Goal: Task Accomplishment & Management: Manage account settings

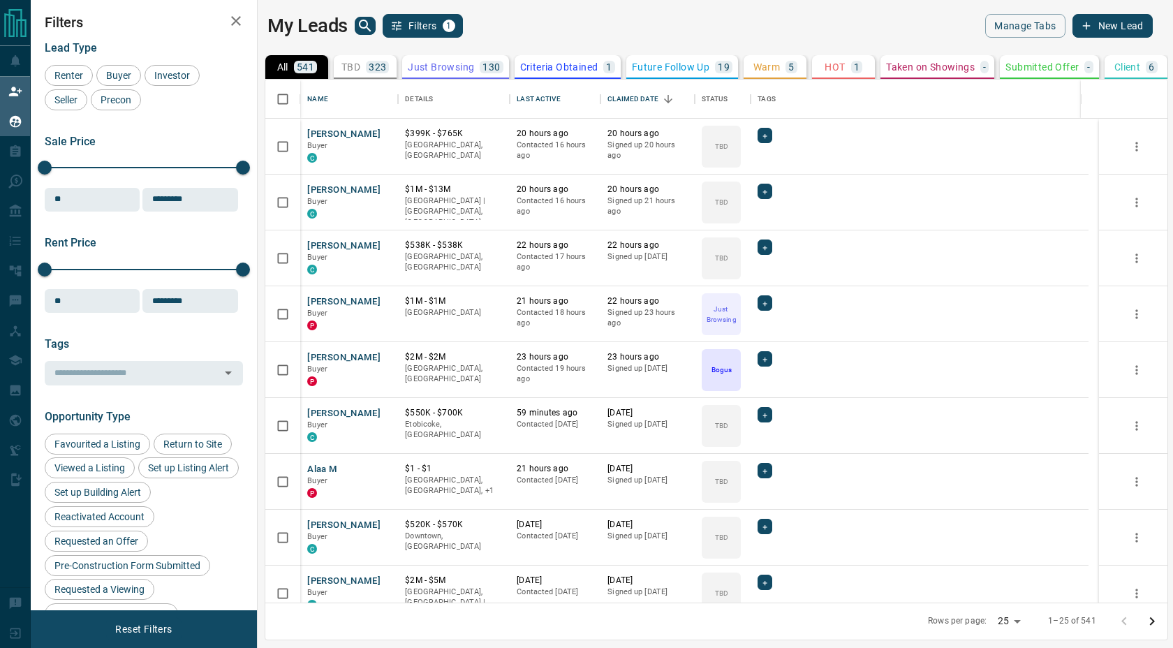
scroll to position [513, 899]
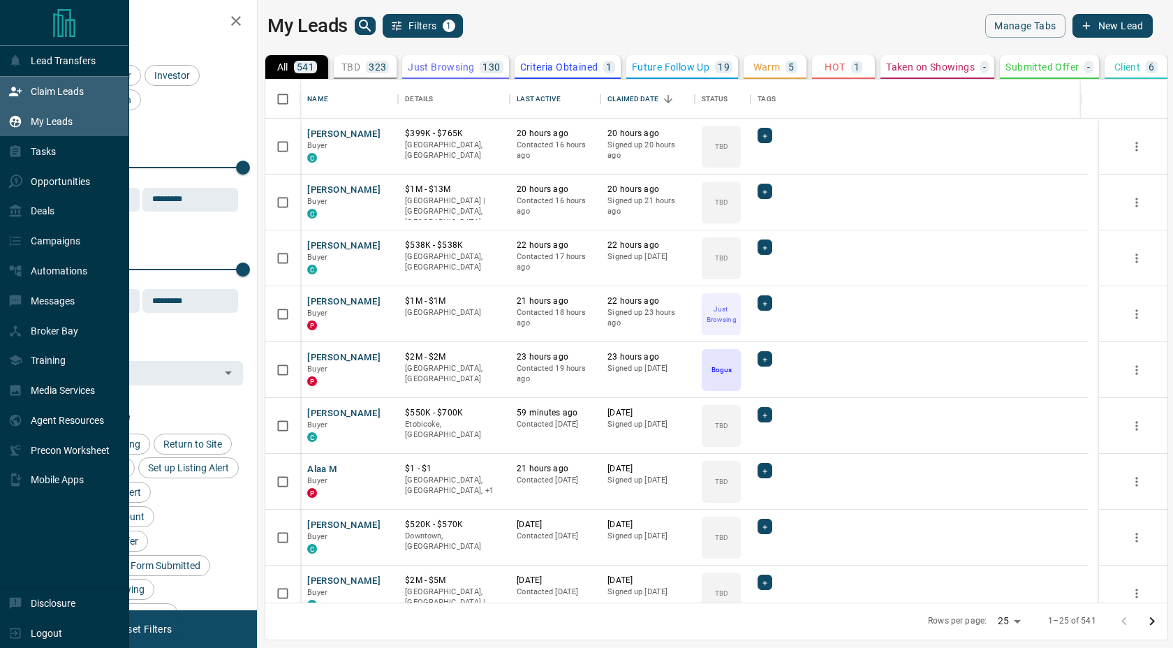
click at [27, 94] on div "Claim Leads" at bounding box center [45, 91] width 75 height 23
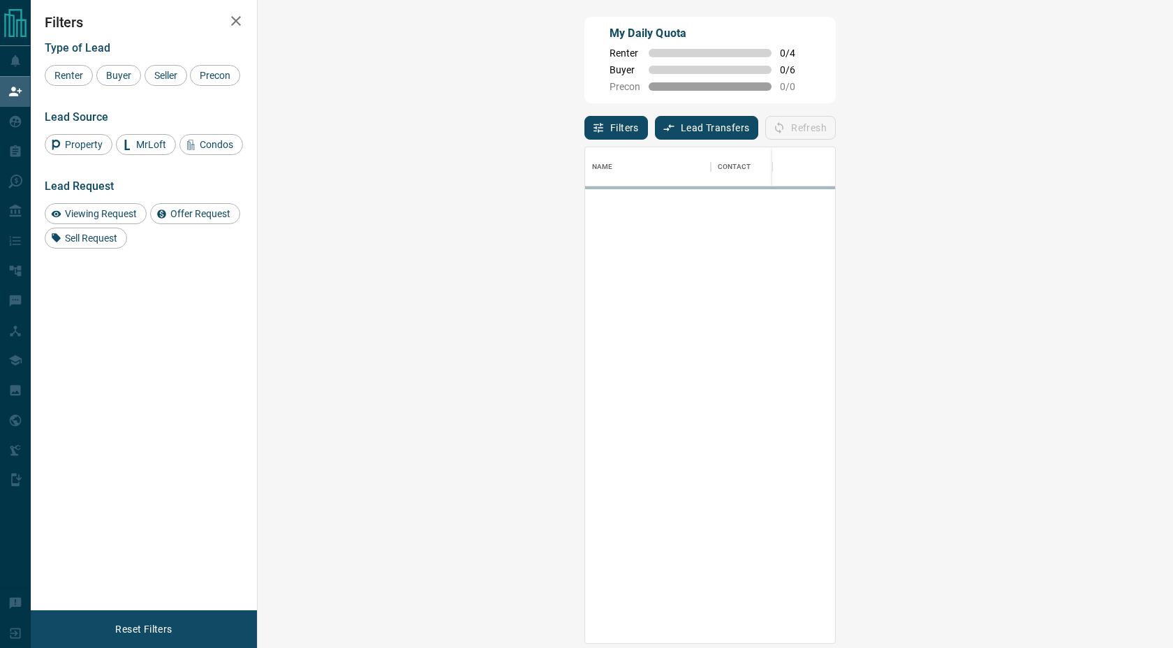
scroll to position [485, 875]
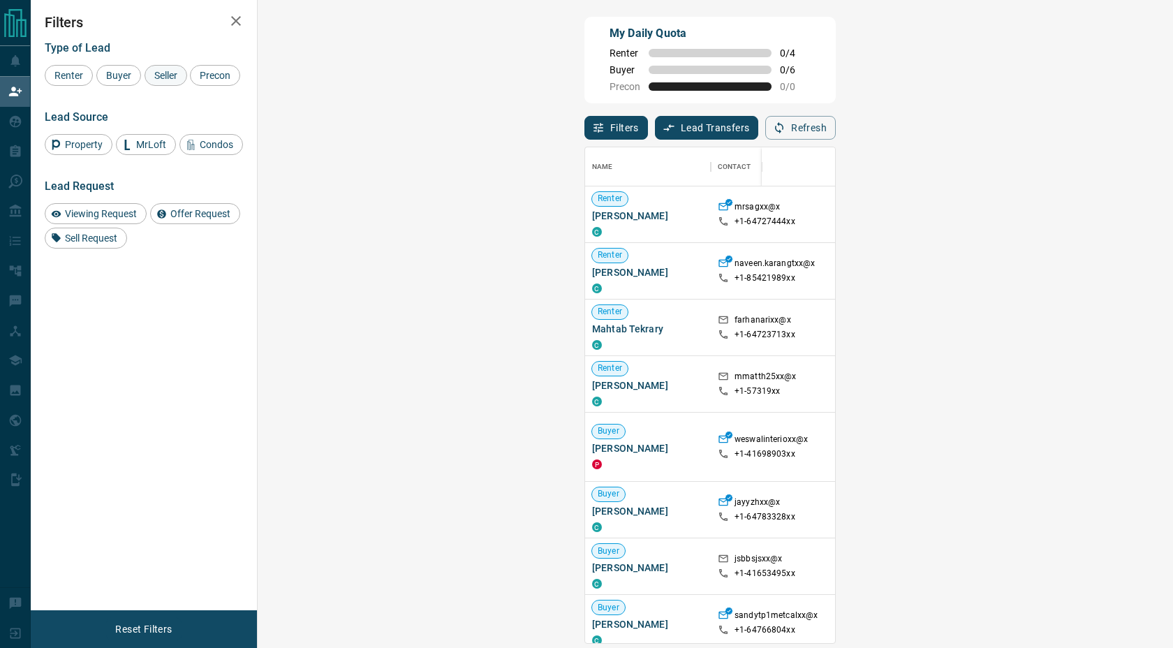
drag, startPoint x: 119, startPoint y: 72, endPoint x: 172, endPoint y: 71, distance: 53.1
click at [122, 71] on span "Buyer" at bounding box center [118, 75] width 35 height 11
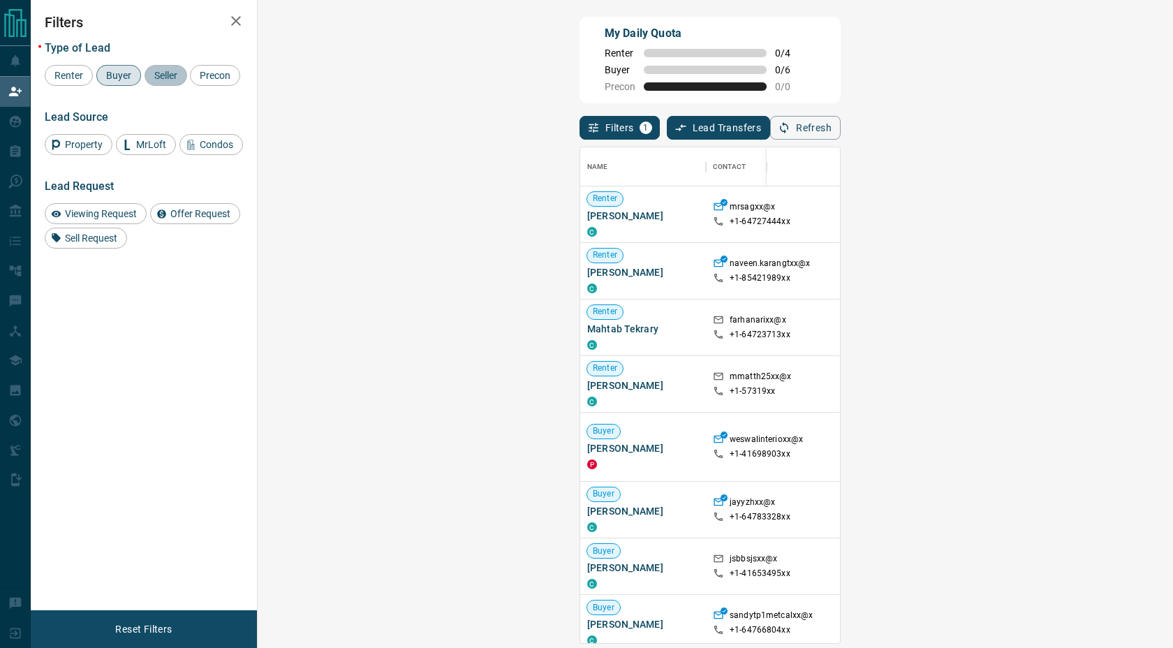
click at [172, 71] on span "Seller" at bounding box center [165, 75] width 33 height 11
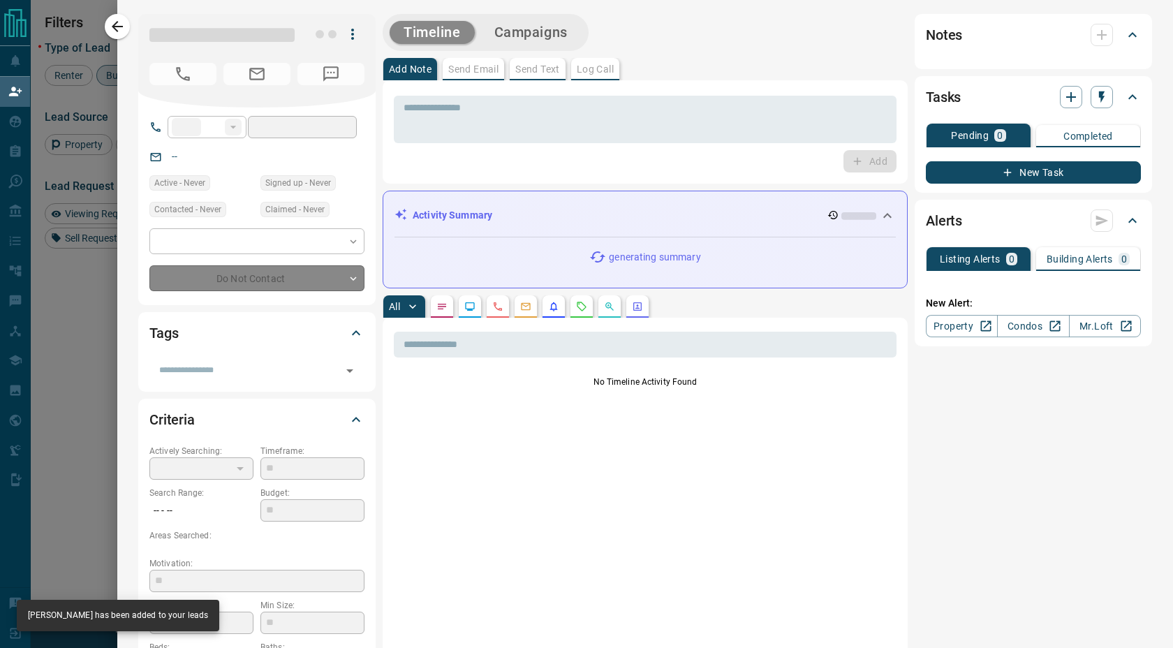
type input "**"
type input "**********"
type input "**"
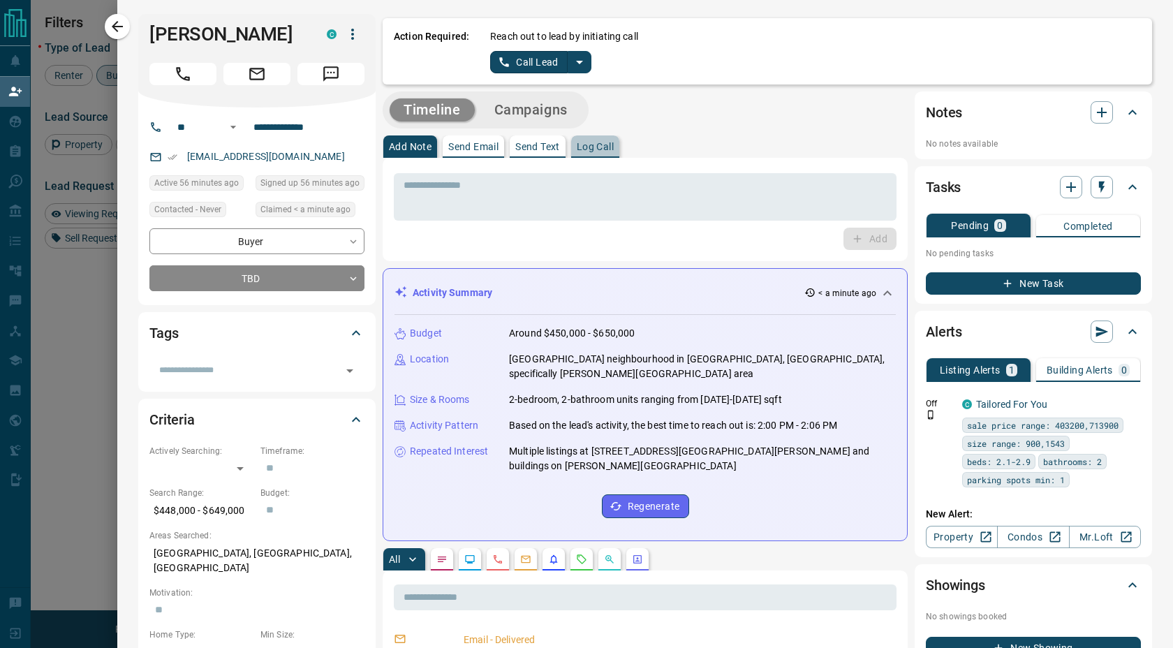
click at [606, 149] on p "Log Call" at bounding box center [595, 147] width 37 height 10
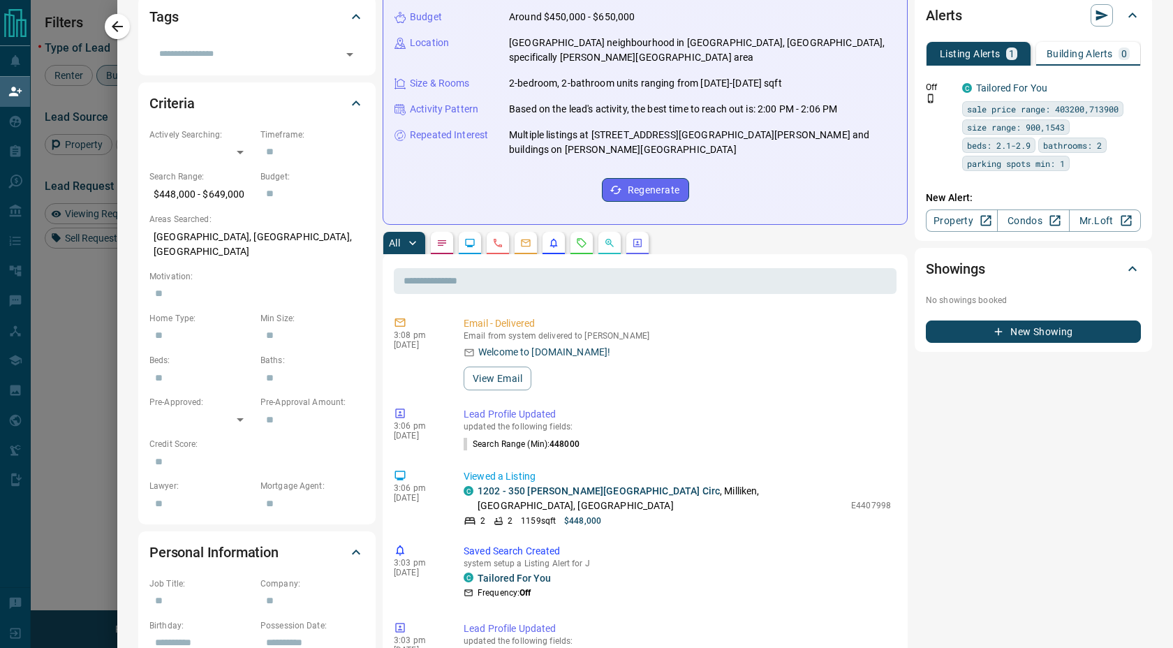
scroll to position [673, 0]
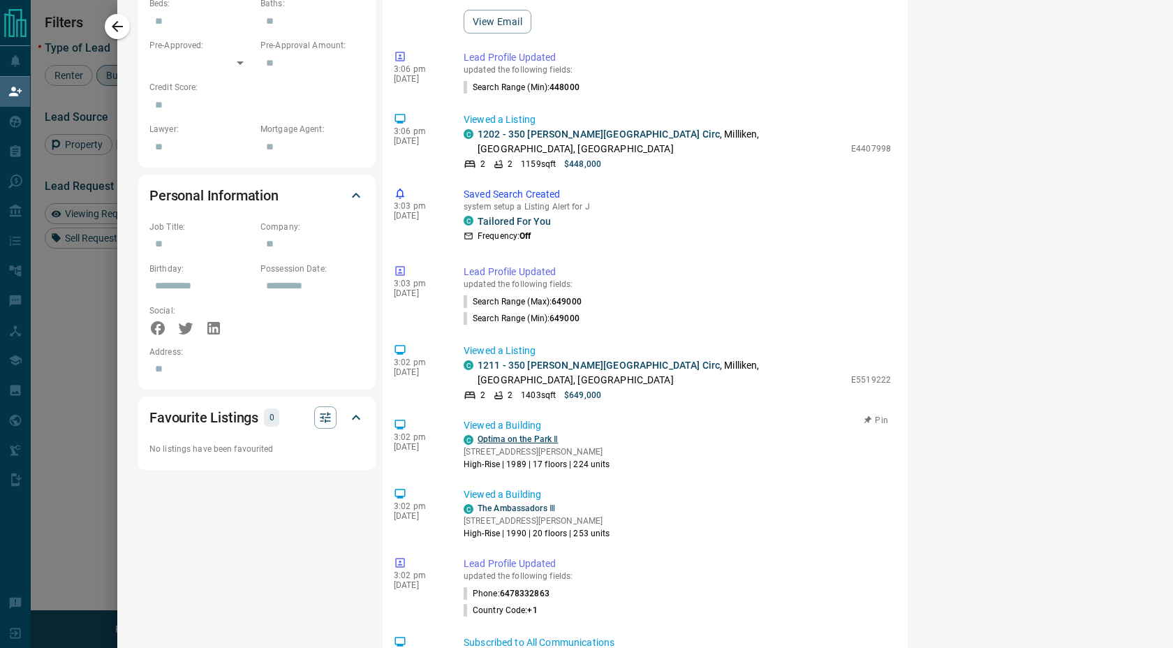
click at [526, 434] on link "Optima on the Park Ⅱ" at bounding box center [518, 439] width 80 height 10
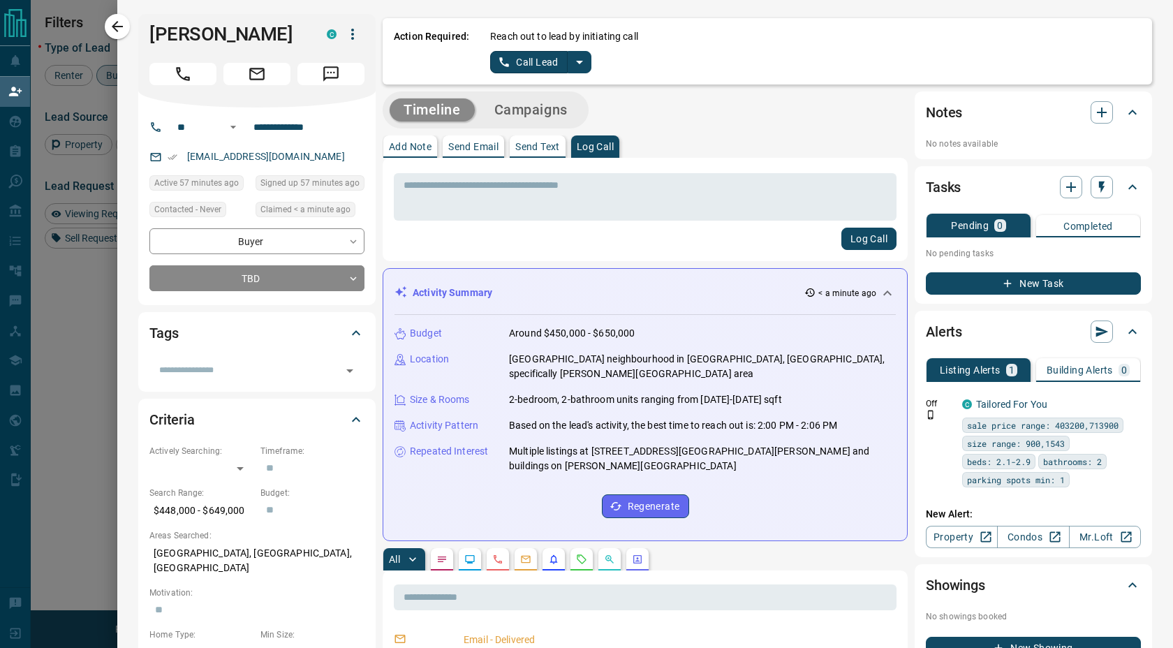
click at [561, 321] on div "Budget Around $450,000 - $650,000 Location [GEOGRAPHIC_DATA] neighbourhood in […" at bounding box center [645, 422] width 501 height 214
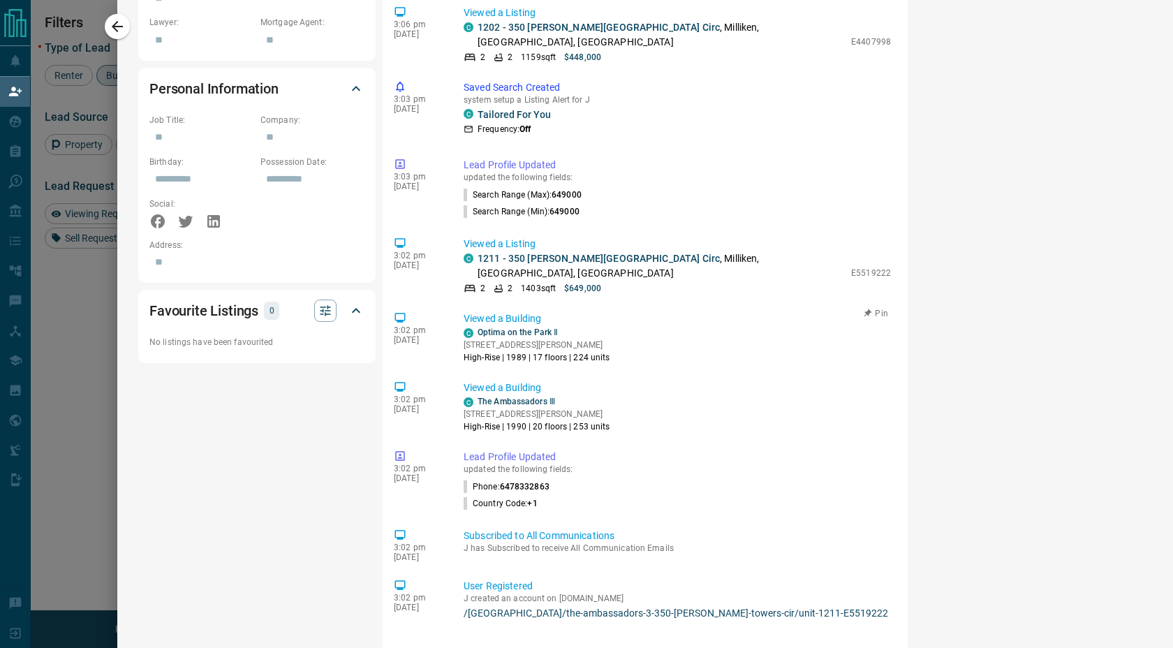
scroll to position [705, 0]
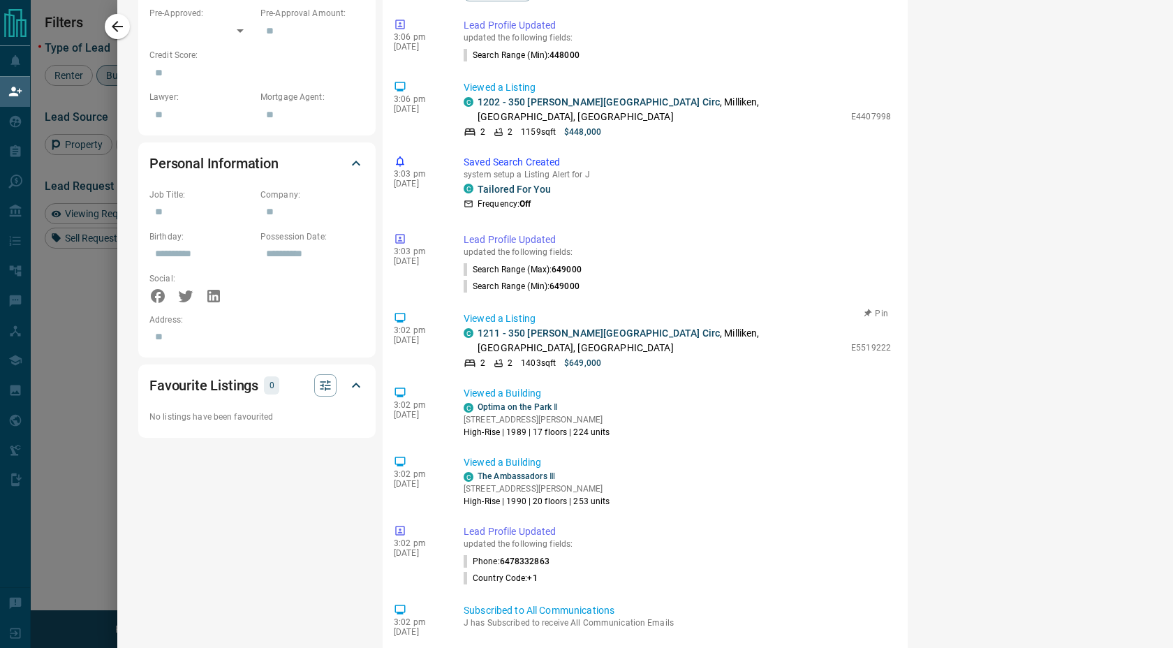
click at [545, 311] on p "Viewed a Listing" at bounding box center [677, 318] width 427 height 15
click at [545, 327] on link "1211 - 350 [PERSON_NAME][GEOGRAPHIC_DATA] Circ" at bounding box center [599, 332] width 242 height 11
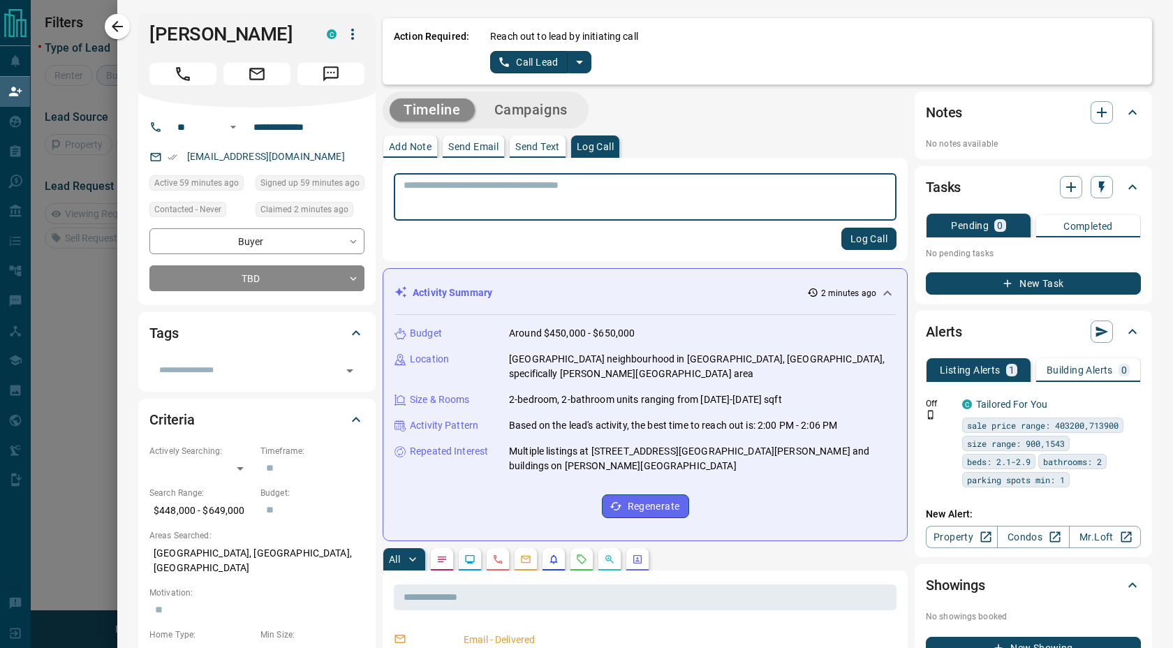
scroll to position [84, 875]
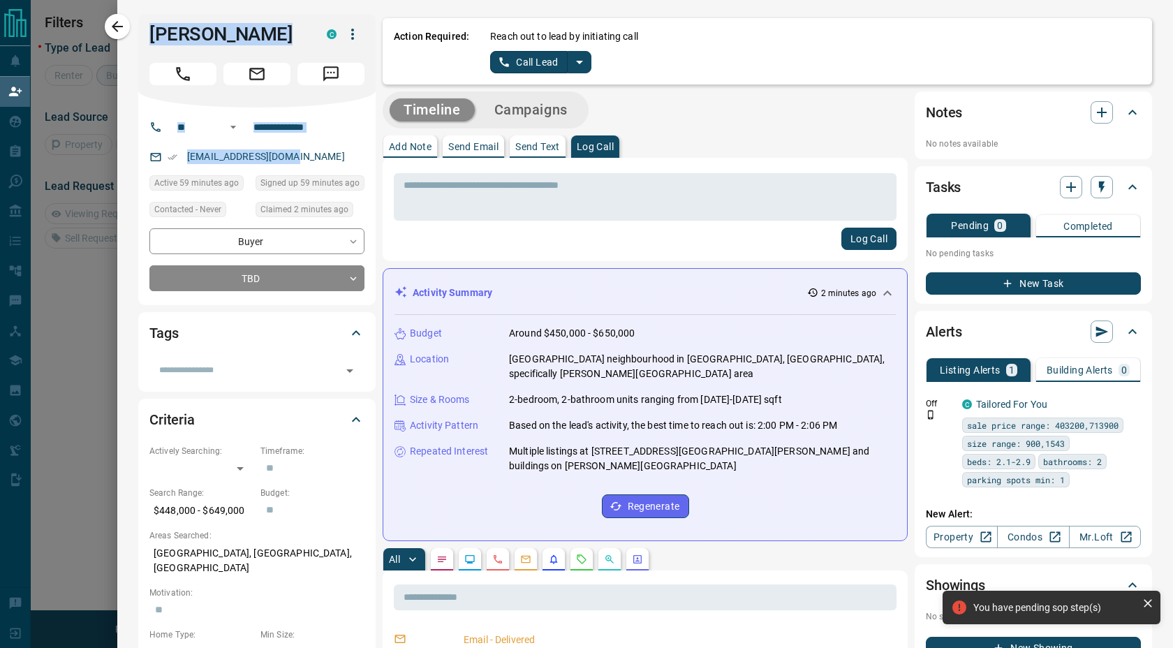
drag, startPoint x: 324, startPoint y: 157, endPoint x: 144, endPoint y: 29, distance: 221.3
click at [144, 29] on div "**********" at bounding box center [256, 159] width 237 height 291
copy div "[PERSON_NAME] C ​ ​ [EMAIL_ADDRESS][DOMAIN_NAME]"
click at [568, 191] on textarea at bounding box center [645, 197] width 483 height 36
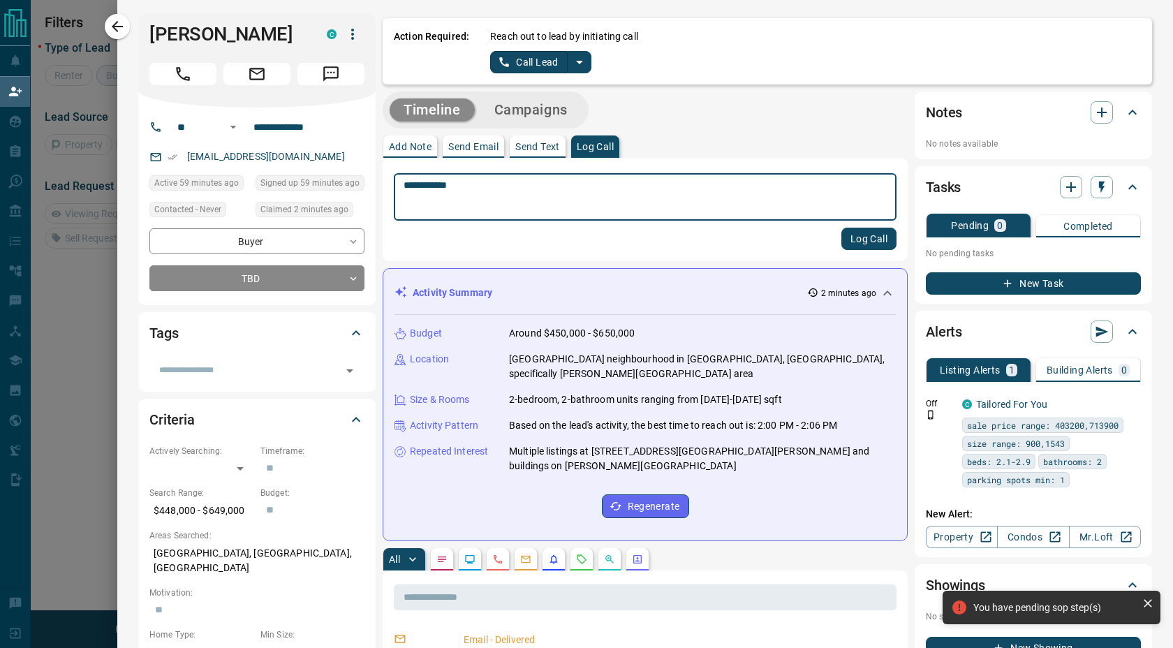
type textarea "**********"
click at [841, 228] on button "Log Call" at bounding box center [868, 239] width 55 height 22
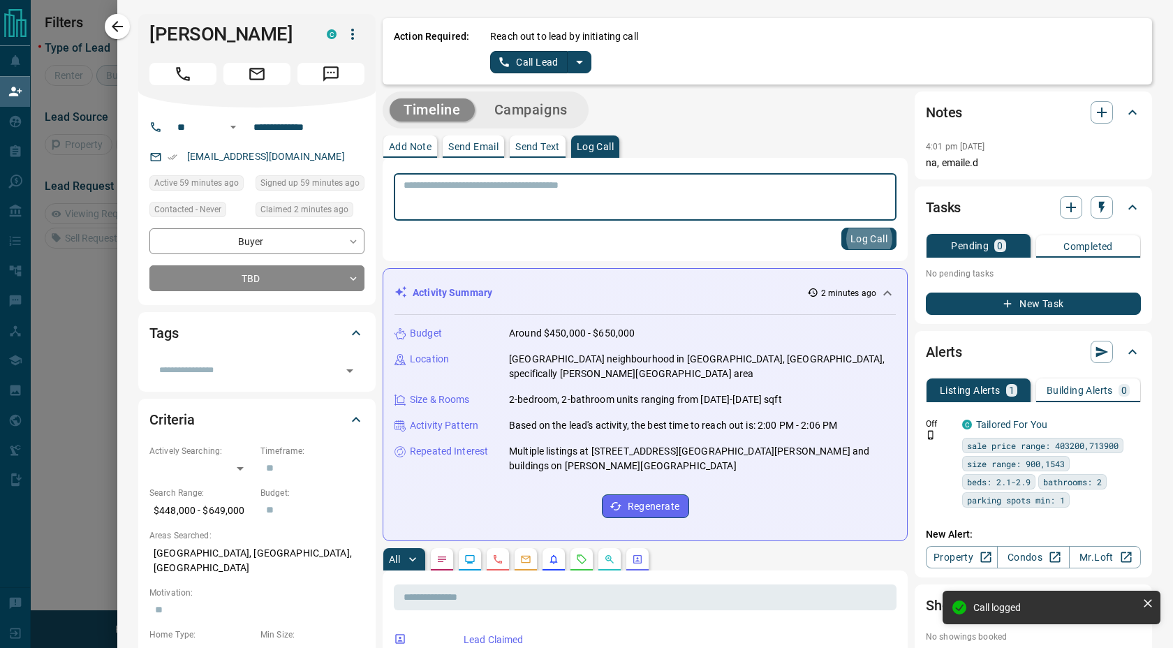
click at [355, 37] on icon "button" at bounding box center [352, 34] width 17 height 17
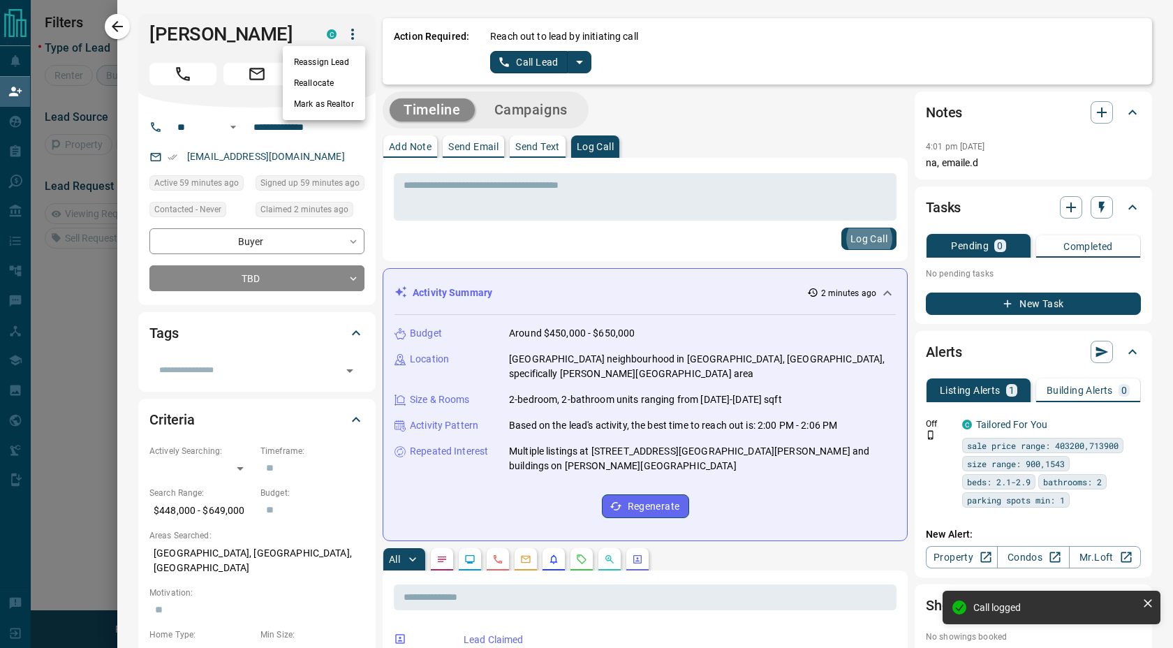
click at [223, 39] on div at bounding box center [586, 324] width 1173 height 648
drag, startPoint x: 178, startPoint y: 34, endPoint x: 237, endPoint y: 34, distance: 59.4
click at [346, 36] on icon "button" at bounding box center [352, 34] width 17 height 17
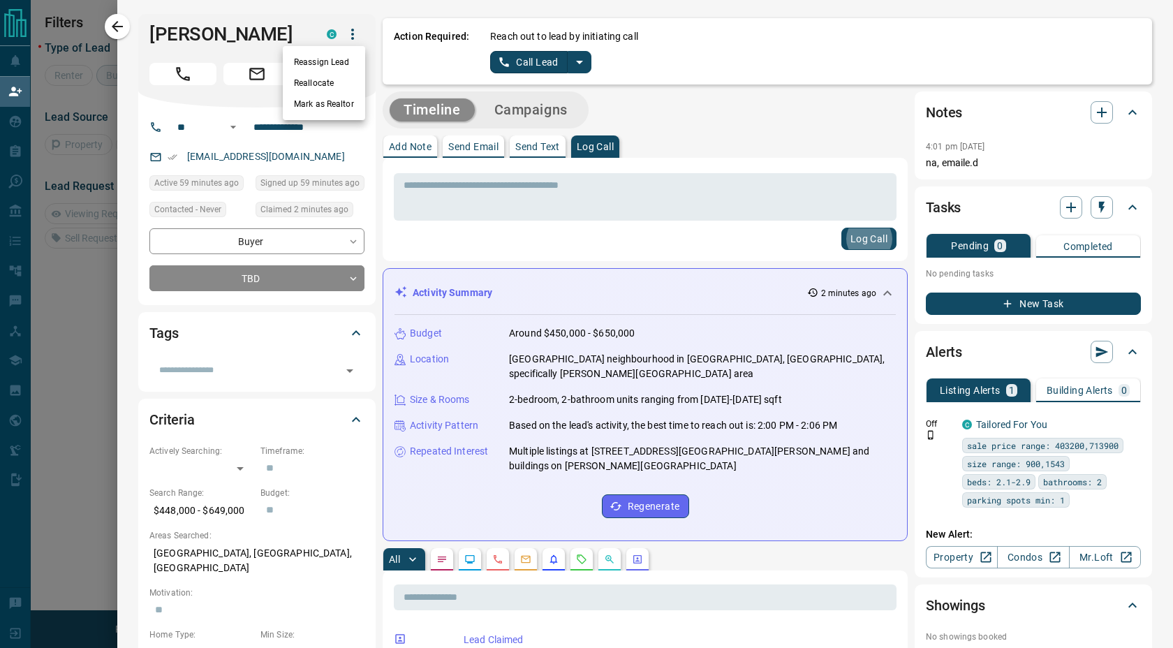
drag, startPoint x: 208, startPoint y: 25, endPoint x: 179, endPoint y: 38, distance: 32.2
click at [207, 25] on div at bounding box center [586, 324] width 1173 height 648
click at [171, 38] on h1 "[PERSON_NAME]" at bounding box center [227, 34] width 156 height 22
click at [332, 32] on div "C" at bounding box center [332, 34] width 10 height 10
click at [263, 38] on h1 "[PERSON_NAME]" at bounding box center [227, 34] width 156 height 22
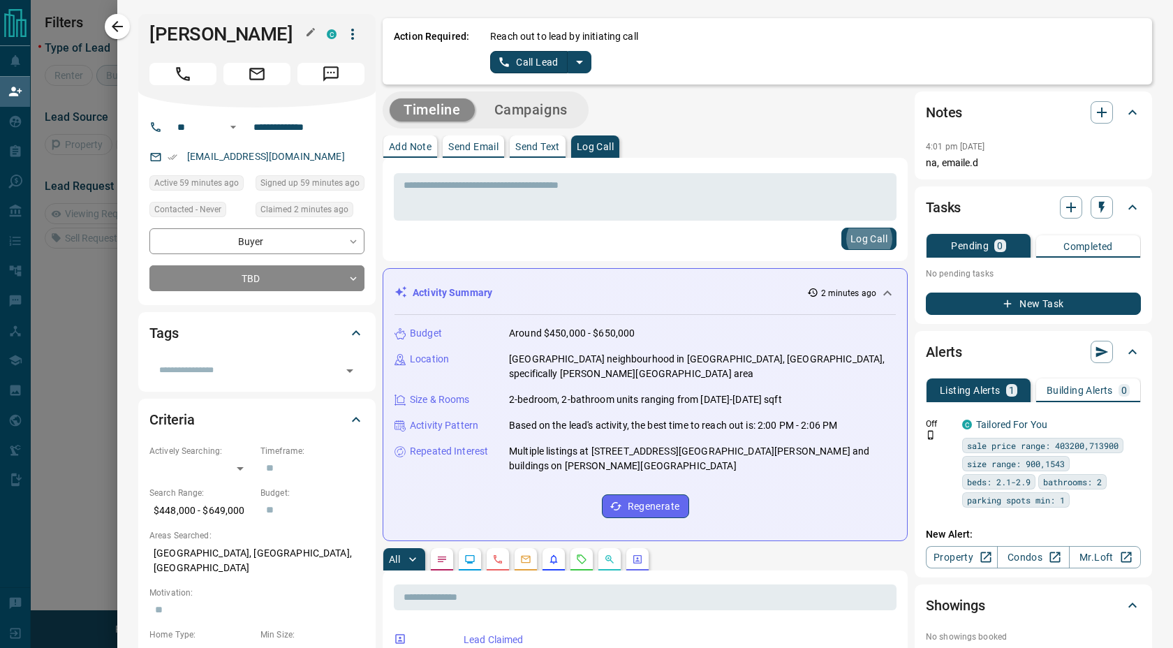
drag, startPoint x: 168, startPoint y: 24, endPoint x: 173, endPoint y: 47, distance: 23.0
click at [168, 24] on h1 "[PERSON_NAME]" at bounding box center [227, 34] width 156 height 22
click at [334, 36] on div "C" at bounding box center [332, 34] width 10 height 10
click at [358, 31] on icon "button" at bounding box center [352, 34] width 17 height 17
click at [263, 40] on div at bounding box center [586, 324] width 1173 height 648
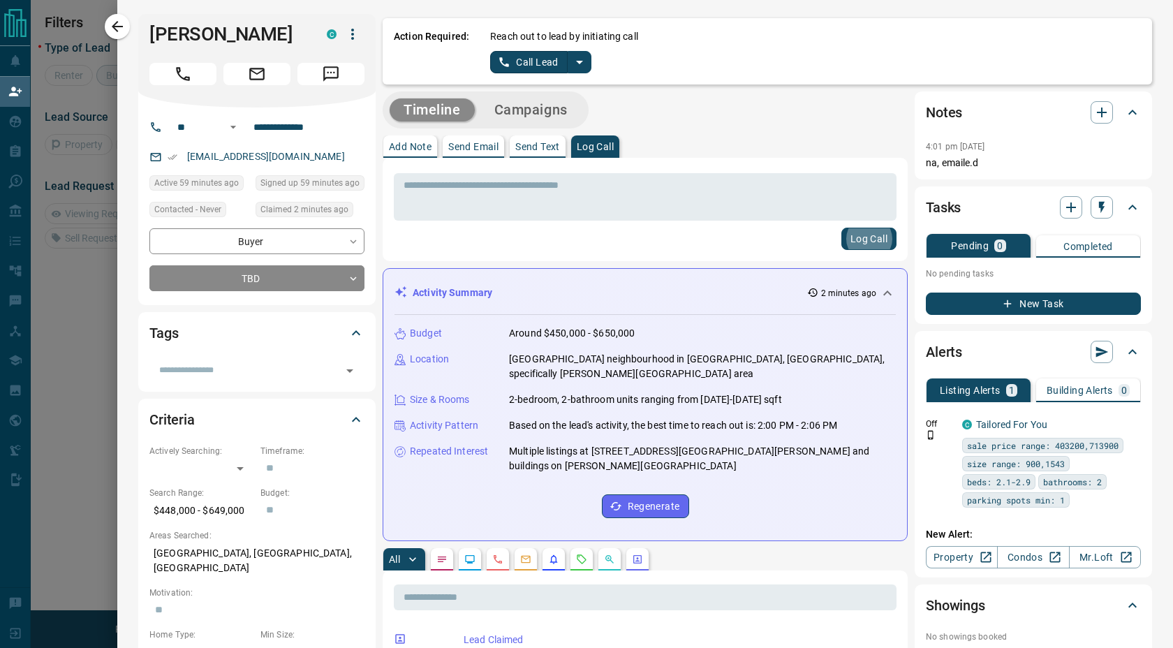
click at [168, 32] on h1 "[PERSON_NAME]" at bounding box center [227, 34] width 156 height 22
click at [166, 31] on h1 "[PERSON_NAME]" at bounding box center [227, 34] width 156 height 22
click at [164, 31] on h1 "[PERSON_NAME]" at bounding box center [227, 34] width 156 height 22
drag, startPoint x: 156, startPoint y: 31, endPoint x: 172, endPoint y: 45, distance: 21.8
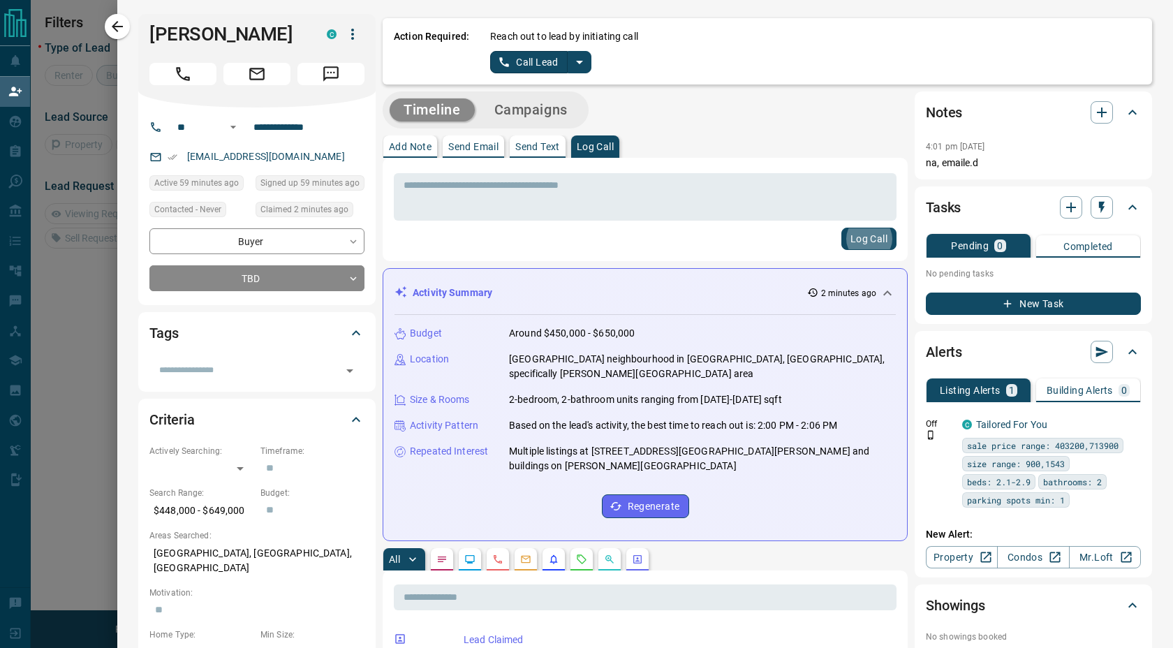
click at [156, 32] on h1 "[PERSON_NAME]" at bounding box center [227, 34] width 156 height 22
drag, startPoint x: 798, startPoint y: 448, endPoint x: 848, endPoint y: 450, distance: 49.7
click at [799, 448] on div "Budget Around $450,000 - $650,000 Location [GEOGRAPHIC_DATA] neighbourhood in […" at bounding box center [645, 422] width 501 height 214
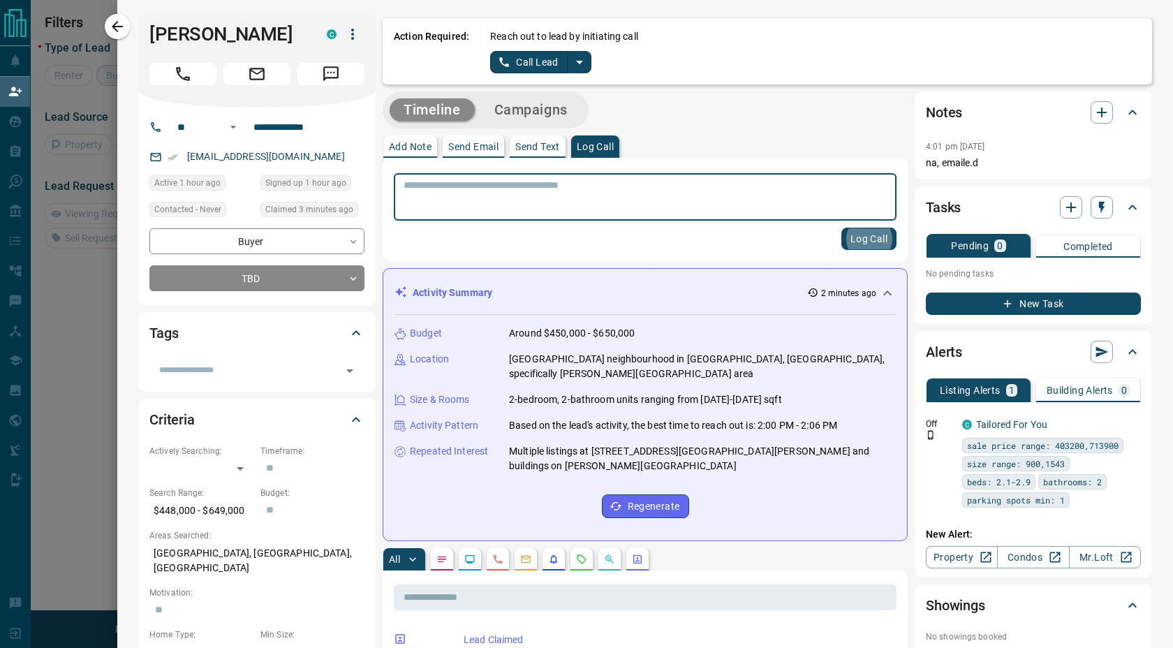
drag, startPoint x: 853, startPoint y: 448, endPoint x: 404, endPoint y: 327, distance: 465.5
click at [404, 328] on div "Budget Around $450,000 - $650,000 Location [GEOGRAPHIC_DATA] neighbourhood in […" at bounding box center [645, 422] width 501 height 214
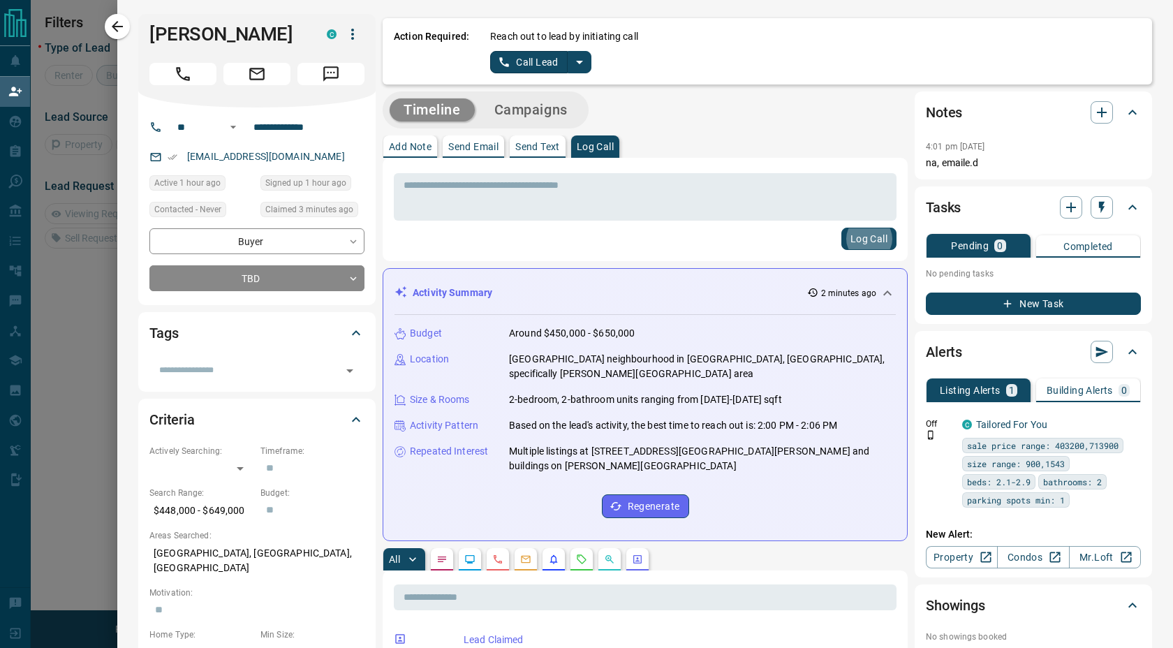
drag, startPoint x: 406, startPoint y: 328, endPoint x: 557, endPoint y: 374, distance: 158.2
click at [624, 406] on div "Budget Around $450,000 - $650,000 Location [GEOGRAPHIC_DATA] neighbourhood in […" at bounding box center [645, 422] width 501 height 214
drag, startPoint x: 403, startPoint y: 330, endPoint x: 652, endPoint y: 408, distance: 261.3
click at [612, 399] on div "Budget Around $450,000 - $650,000 Location [GEOGRAPHIC_DATA] neighbourhood in […" at bounding box center [645, 422] width 501 height 214
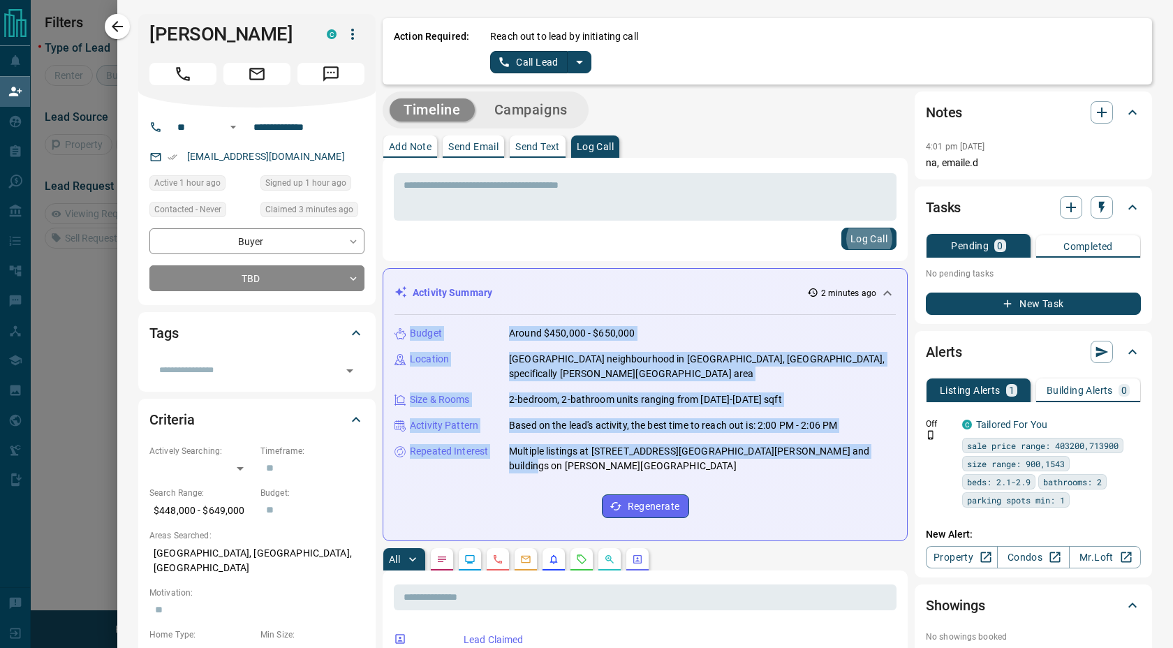
drag, startPoint x: 861, startPoint y: 432, endPoint x: 409, endPoint y: 332, distance: 462.7
click at [409, 332] on div "Budget Around $450,000 - $650,000 Location [GEOGRAPHIC_DATA] neighbourhood in […" at bounding box center [645, 422] width 501 height 214
copy div "Budget Around $450,000 - $650,000 Location [GEOGRAPHIC_DATA] neighbourhood in […"
click at [110, 26] on icon "button" at bounding box center [117, 26] width 17 height 17
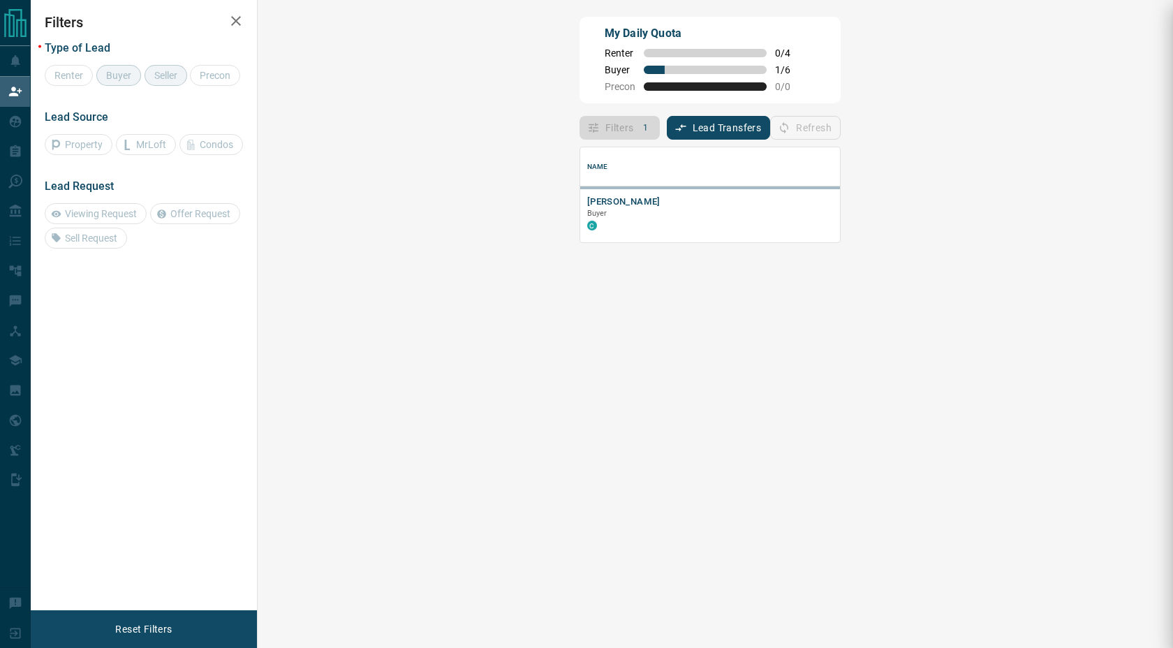
drag, startPoint x: 112, startPoint y: 27, endPoint x: 507, endPoint y: 209, distance: 435.2
click at [112, 27] on div at bounding box center [586, 324] width 1173 height 648
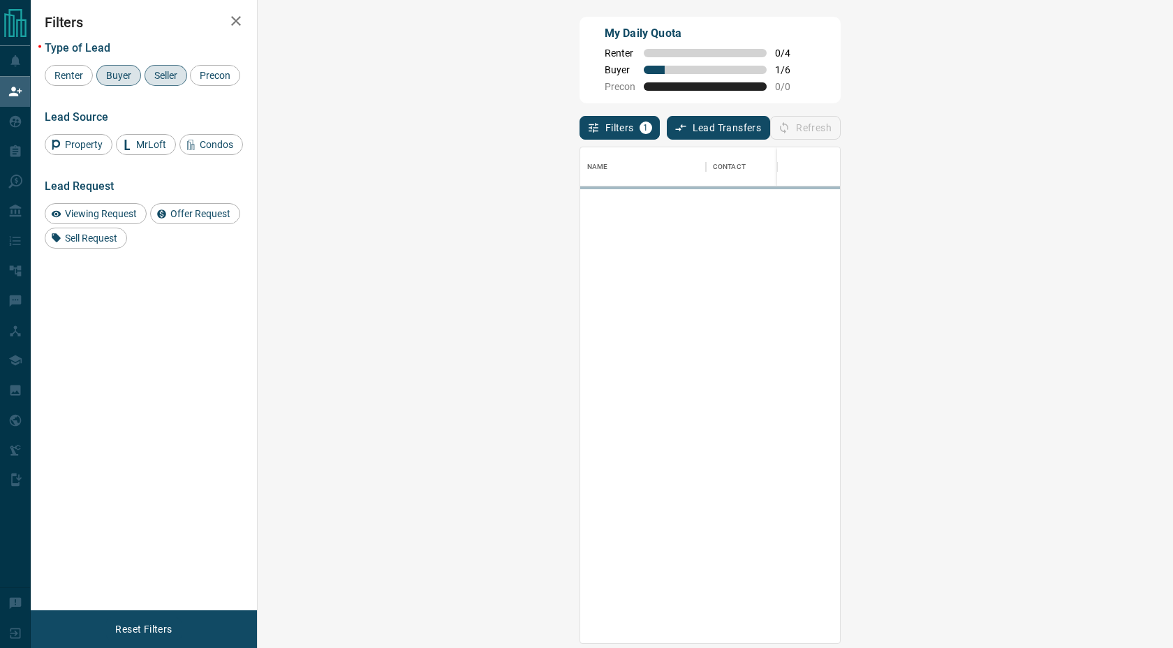
scroll to position [485, 875]
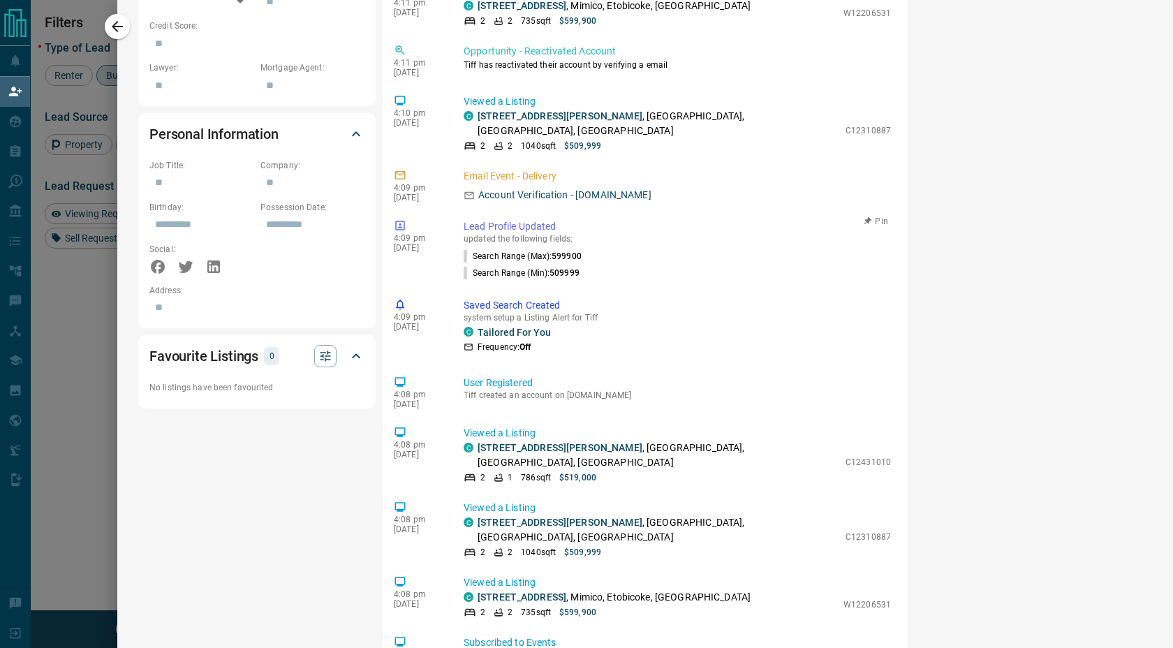
scroll to position [765, 0]
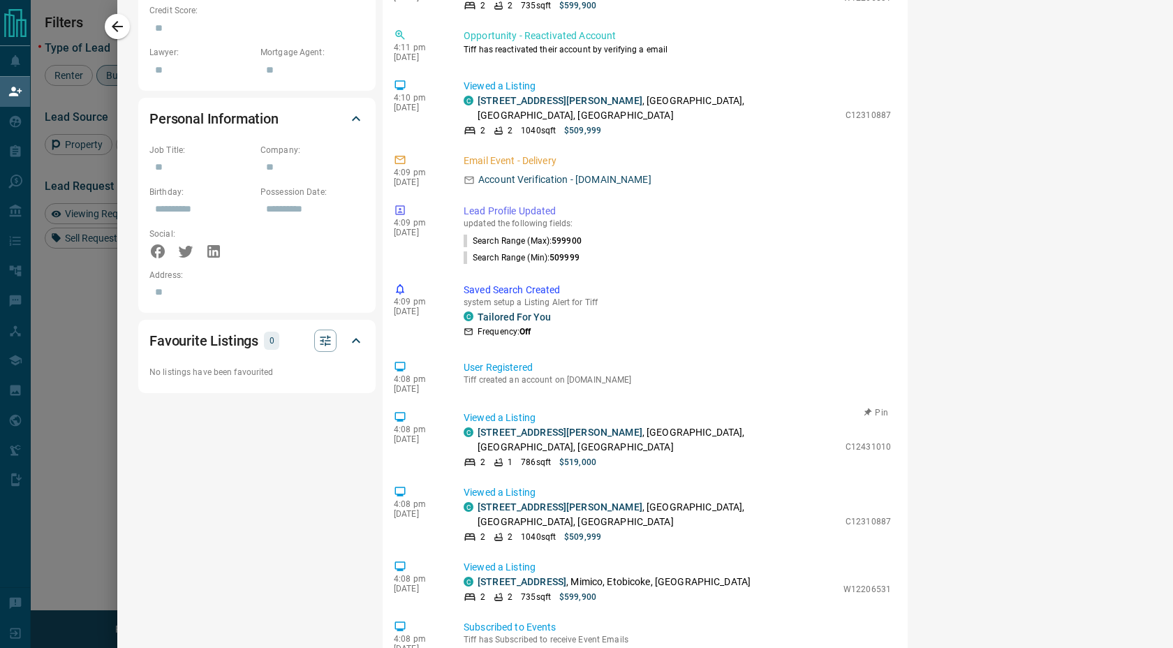
click at [549, 411] on p "Viewed a Listing" at bounding box center [677, 418] width 427 height 15
click at [548, 427] on link "[STREET_ADDRESS][PERSON_NAME]" at bounding box center [560, 432] width 165 height 11
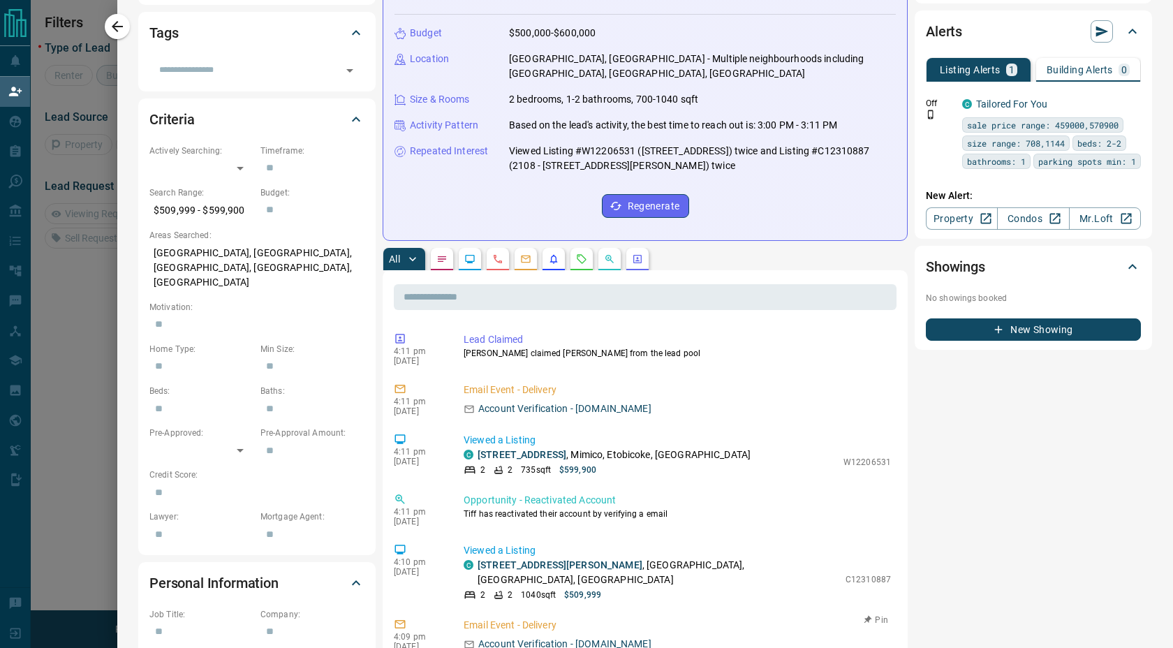
scroll to position [0, 0]
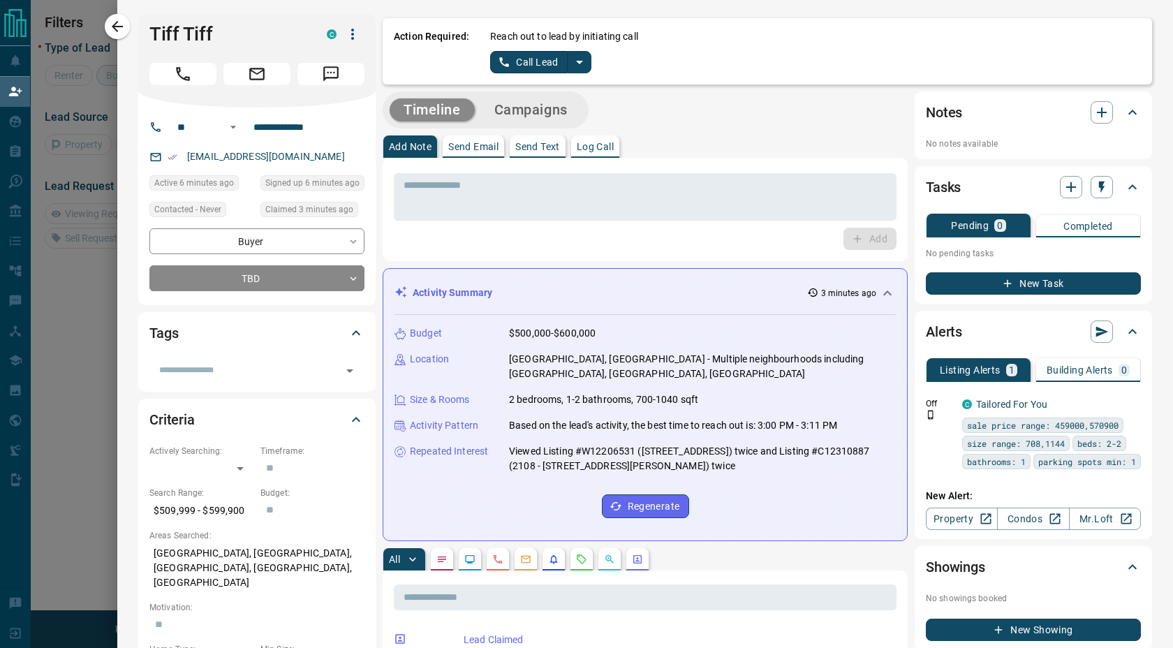
click at [800, 125] on div "Timeline Campaigns" at bounding box center [645, 109] width 525 height 37
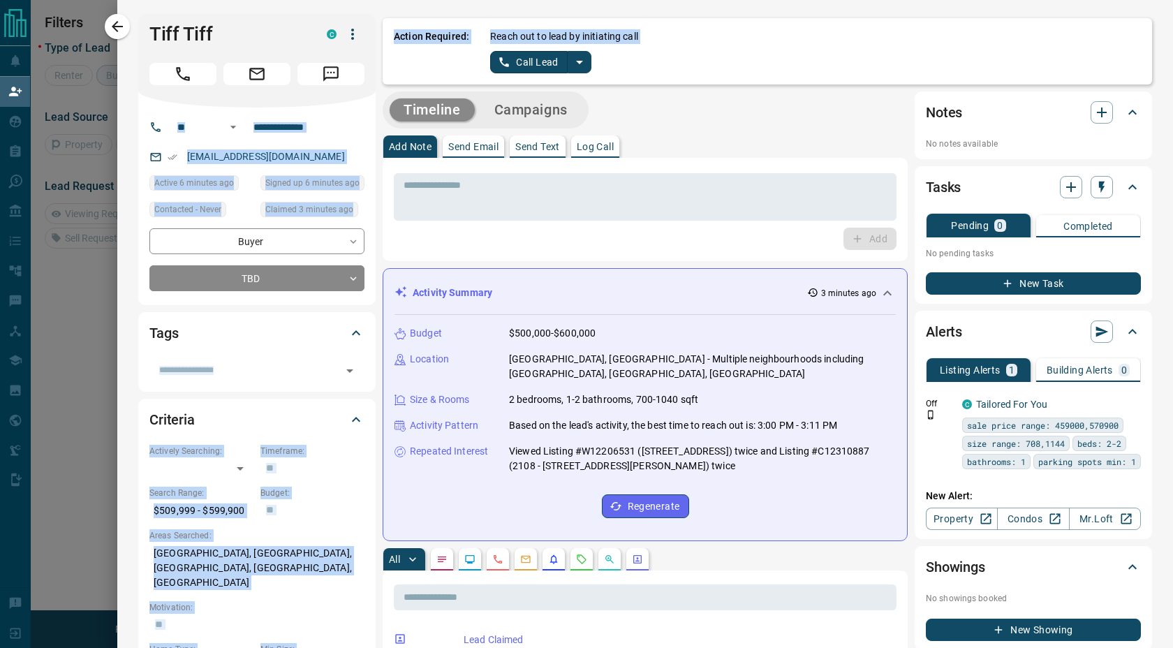
drag, startPoint x: 742, startPoint y: 157, endPoint x: 367, endPoint y: 91, distance: 380.7
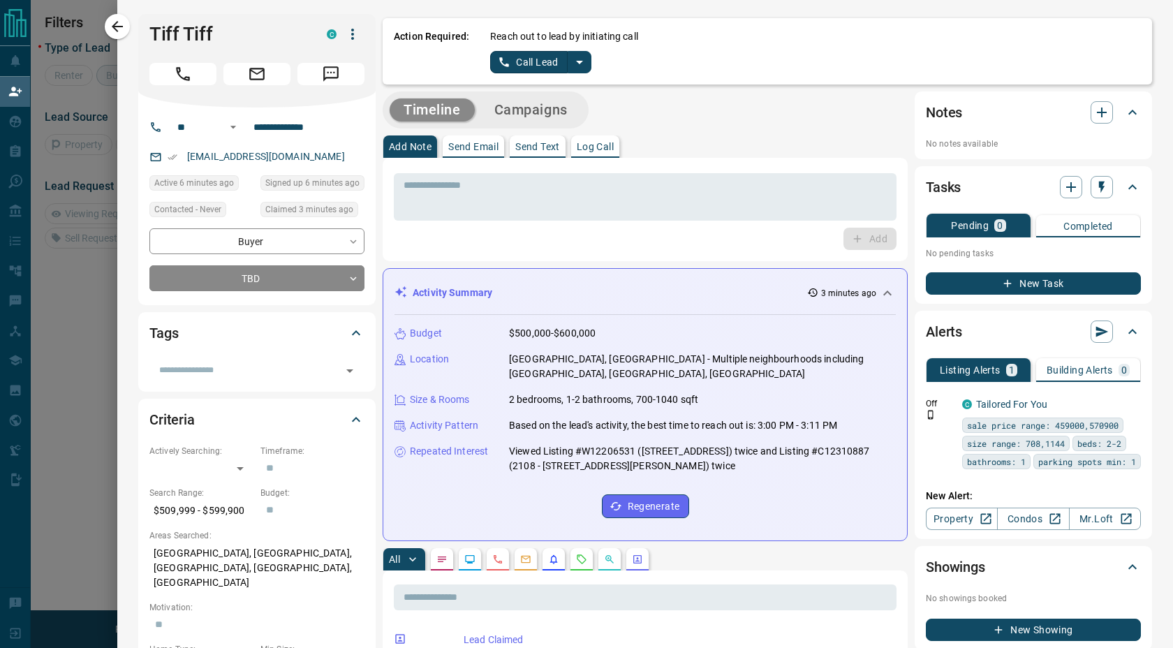
click at [897, 122] on div "Timeline Campaigns" at bounding box center [645, 109] width 525 height 37
click at [593, 145] on p "Log Call" at bounding box center [595, 147] width 37 height 10
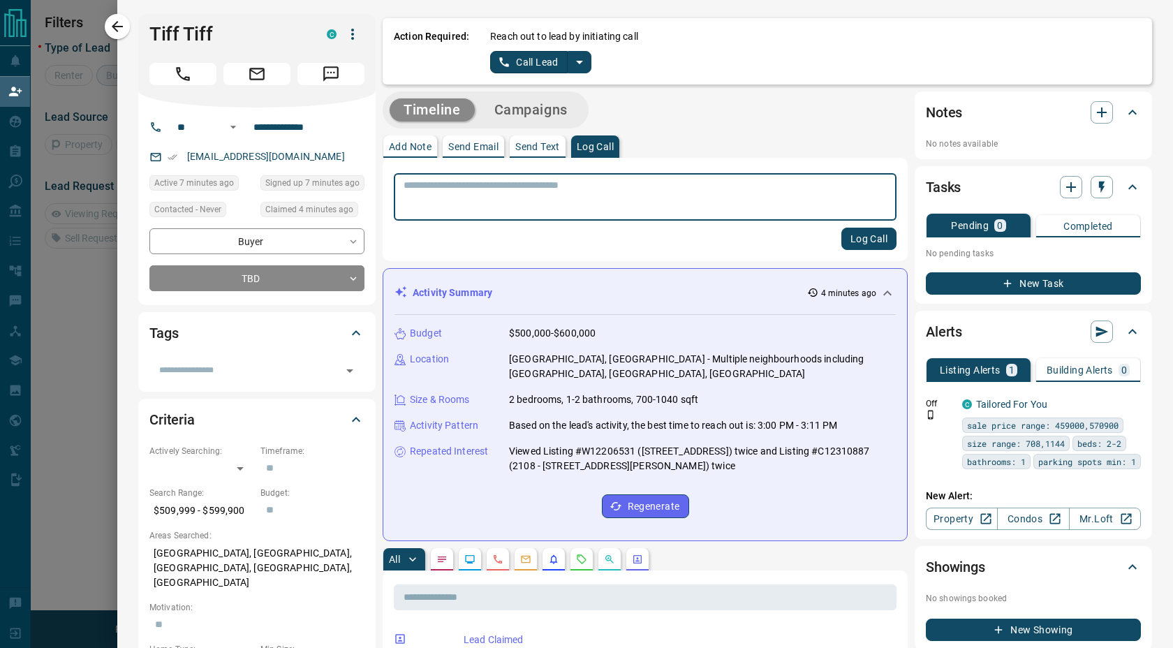
click at [571, 177] on div "* ​" at bounding box center [645, 196] width 503 height 47
type textarea "**********"
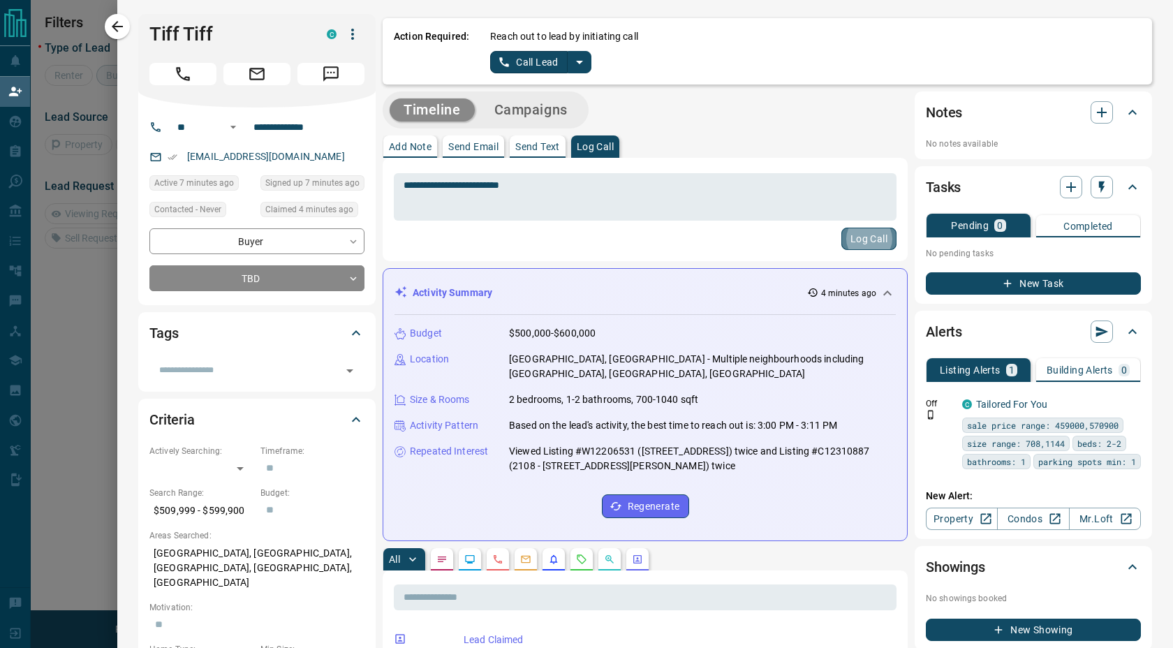
click at [867, 239] on button "Log Call" at bounding box center [868, 239] width 55 height 22
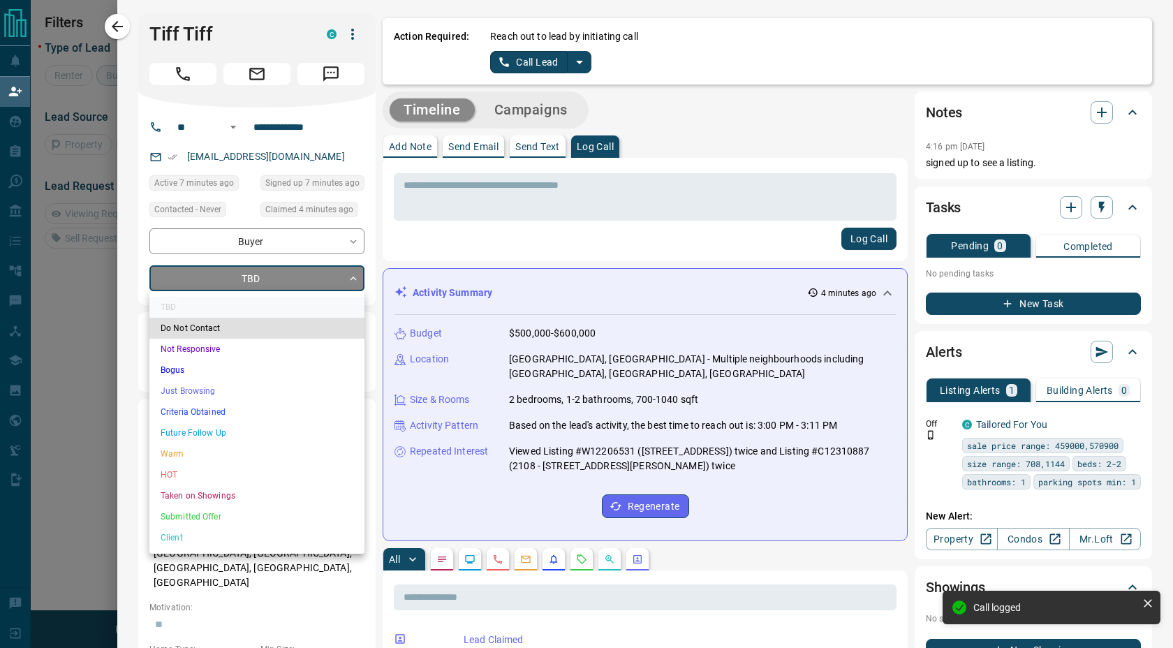
click at [246, 283] on body "**********" at bounding box center [586, 273] width 1173 height 546
click at [272, 390] on li "Just Browsing" at bounding box center [256, 391] width 215 height 21
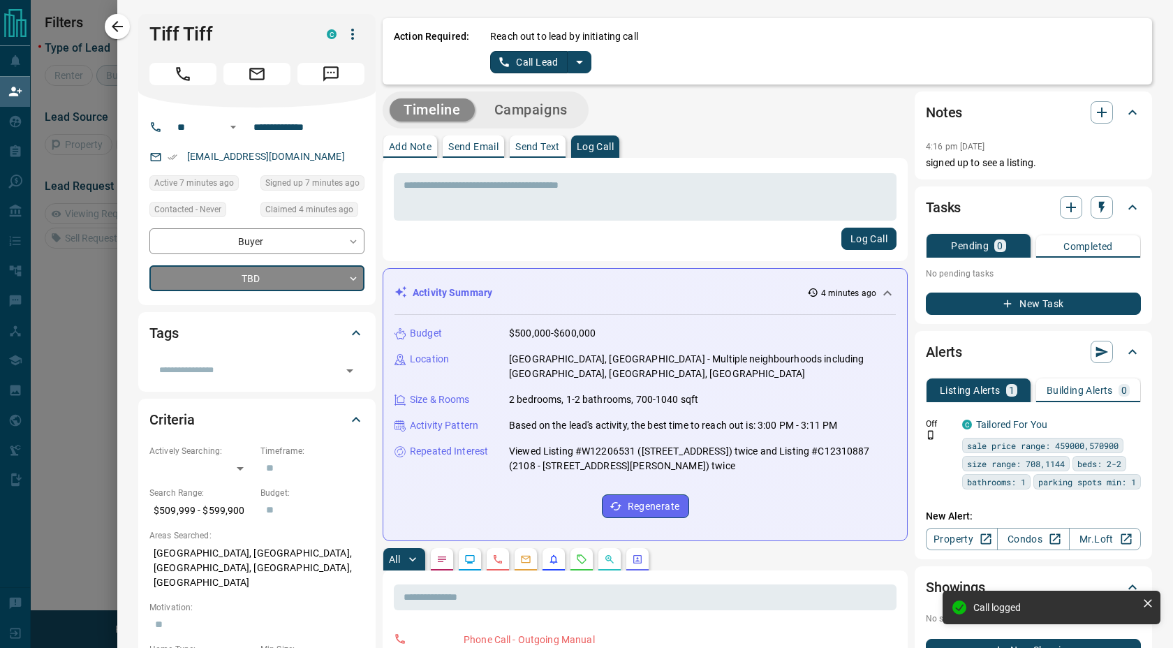
type input "*"
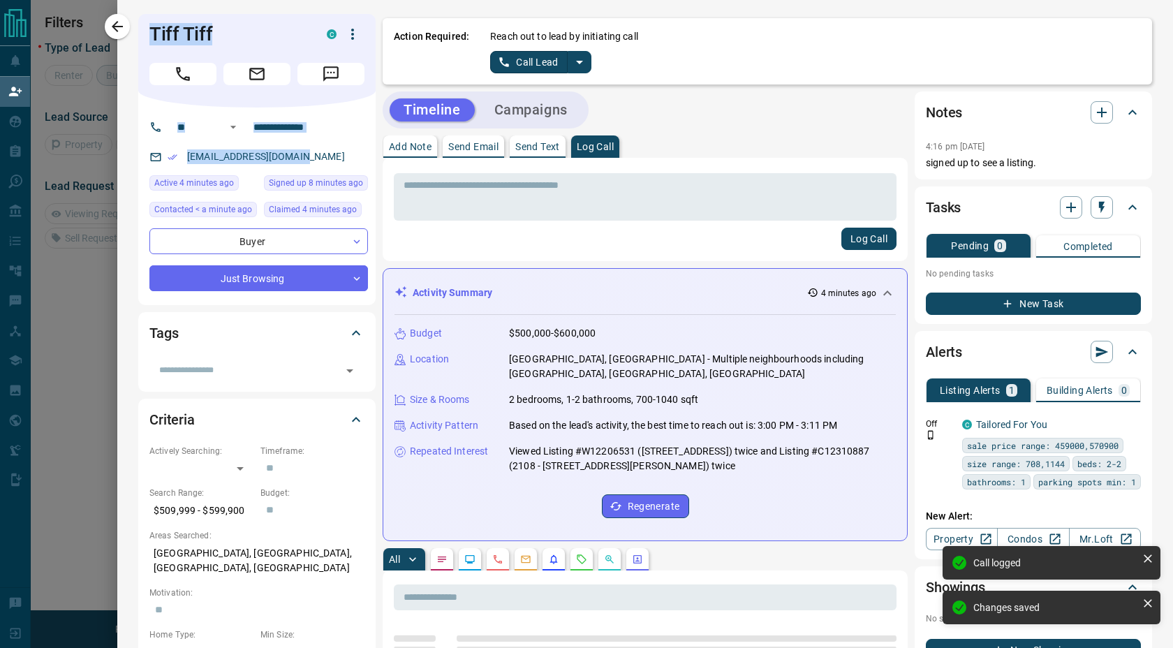
drag, startPoint x: 323, startPoint y: 162, endPoint x: 146, endPoint y: 27, distance: 222.6
click at [146, 27] on div "**********" at bounding box center [256, 159] width 237 height 291
copy div "Tiff Tiff C ​ ​ [EMAIL_ADDRESS][DOMAIN_NAME]"
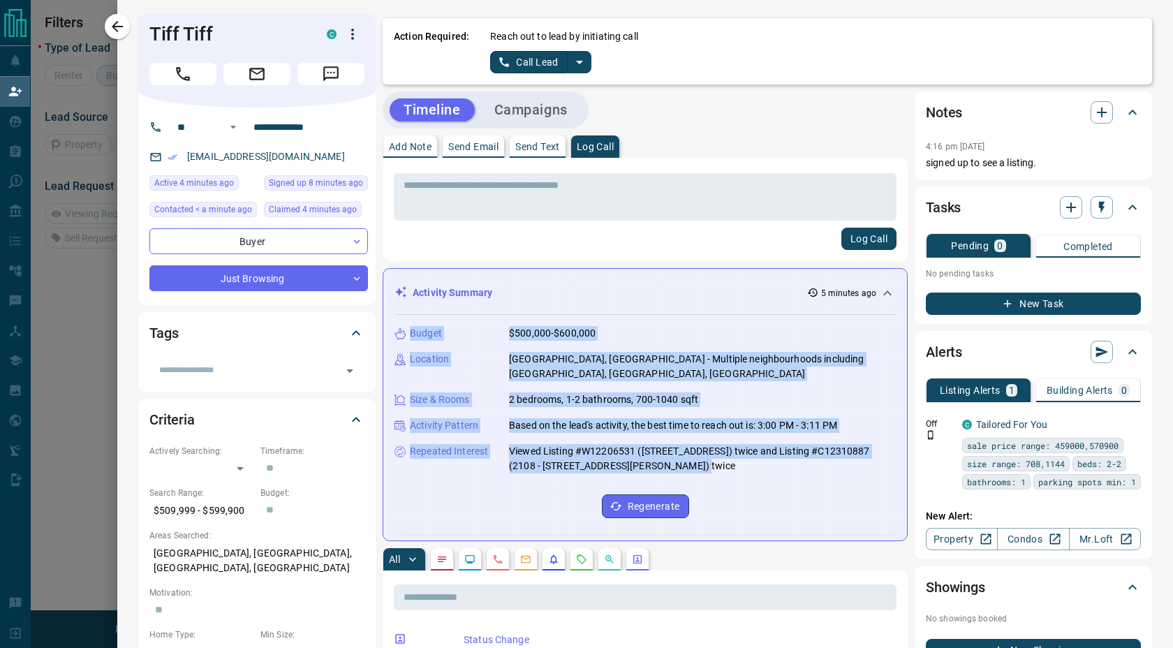
drag, startPoint x: 716, startPoint y: 476, endPoint x: 400, endPoint y: 335, distance: 345.4
click at [400, 335] on div "Budget $500,000-$600,000 Location [GEOGRAPHIC_DATA], [GEOGRAPHIC_DATA] - Multip…" at bounding box center [645, 422] width 501 height 214
copy div "Budget $500,000-$600,000 Location [GEOGRAPHIC_DATA], [GEOGRAPHIC_DATA] - Multip…"
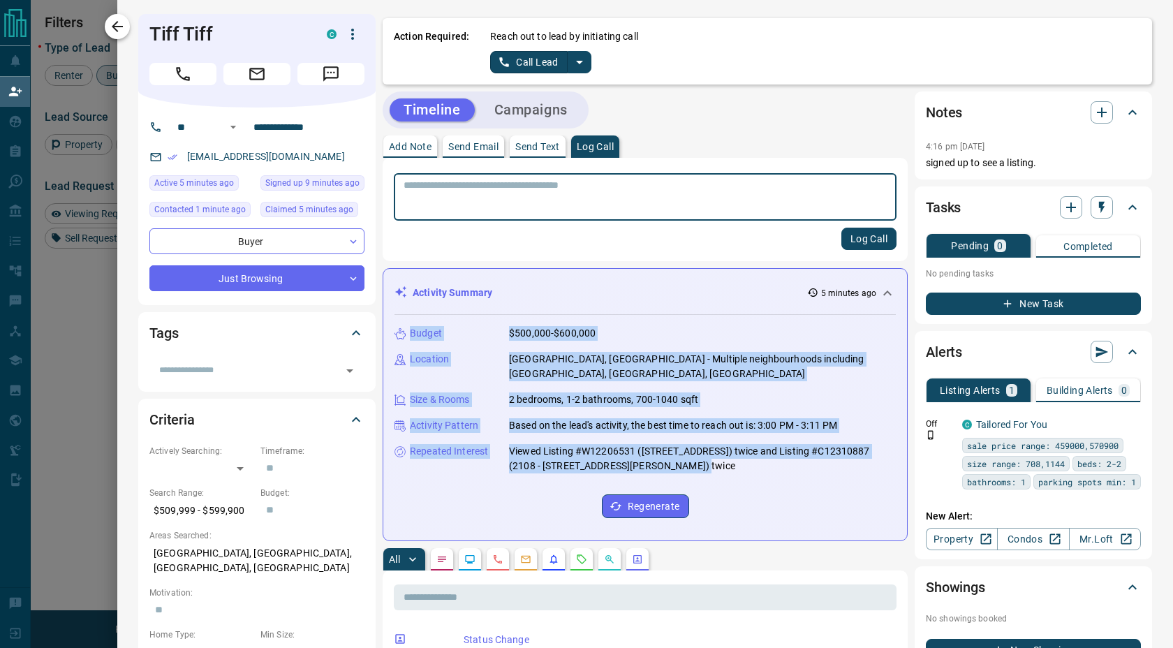
click at [124, 34] on icon "button" at bounding box center [117, 26] width 17 height 17
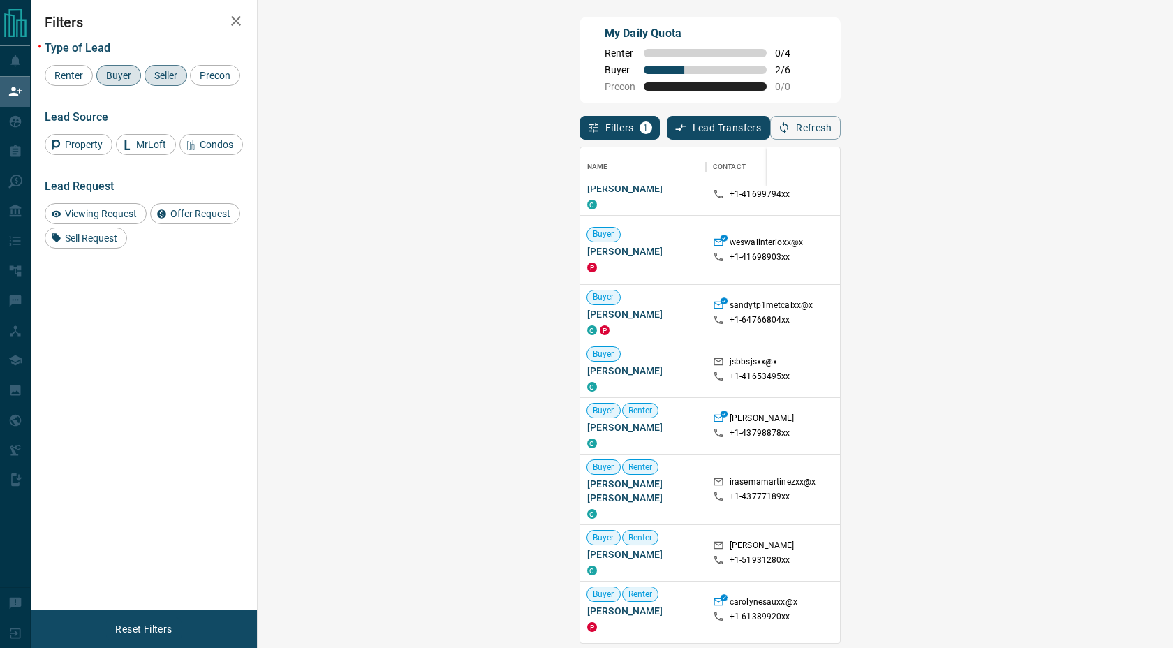
scroll to position [257, 0]
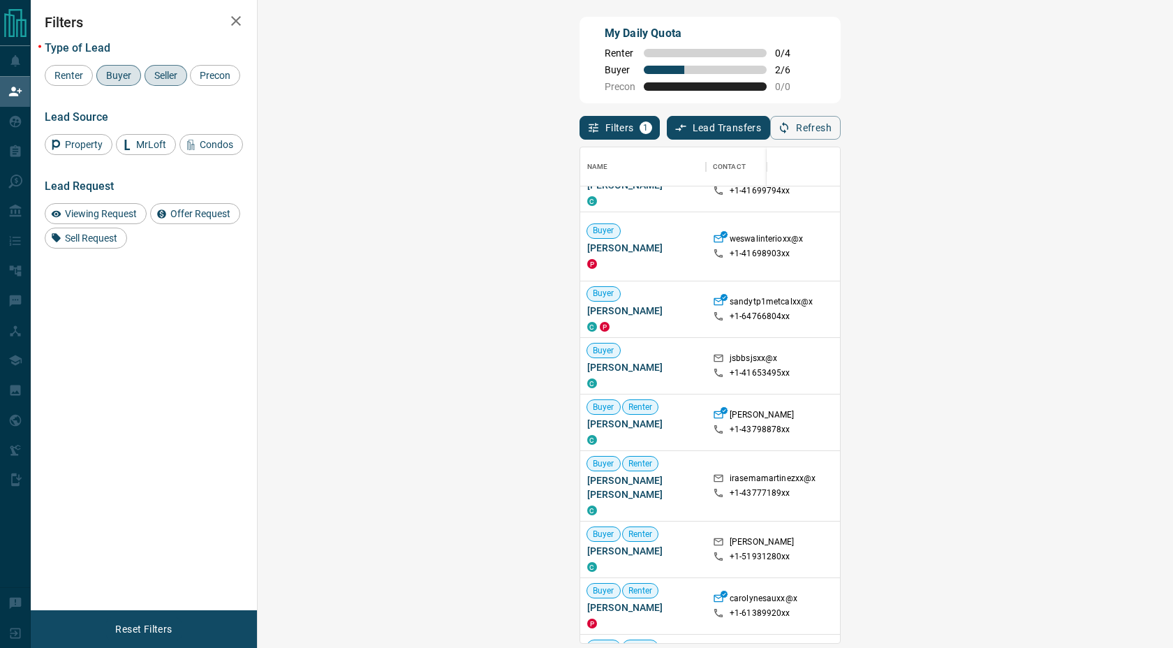
click at [978, 246] on p "Oshawa" at bounding box center [1034, 246] width 112 height 12
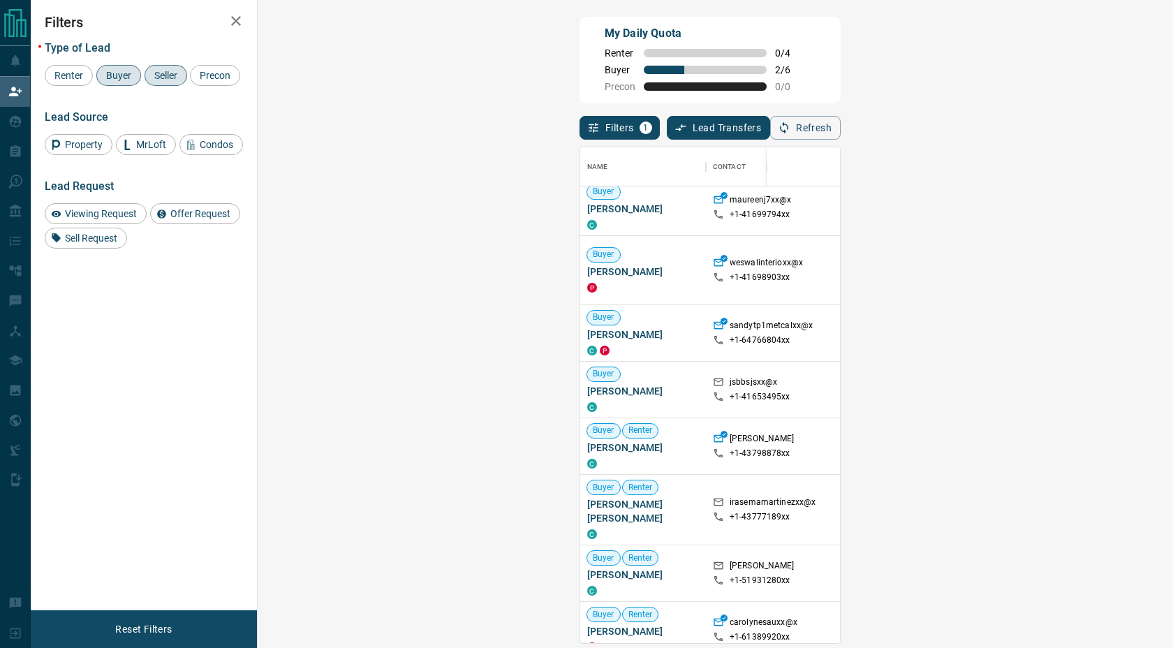
scroll to position [196, 0]
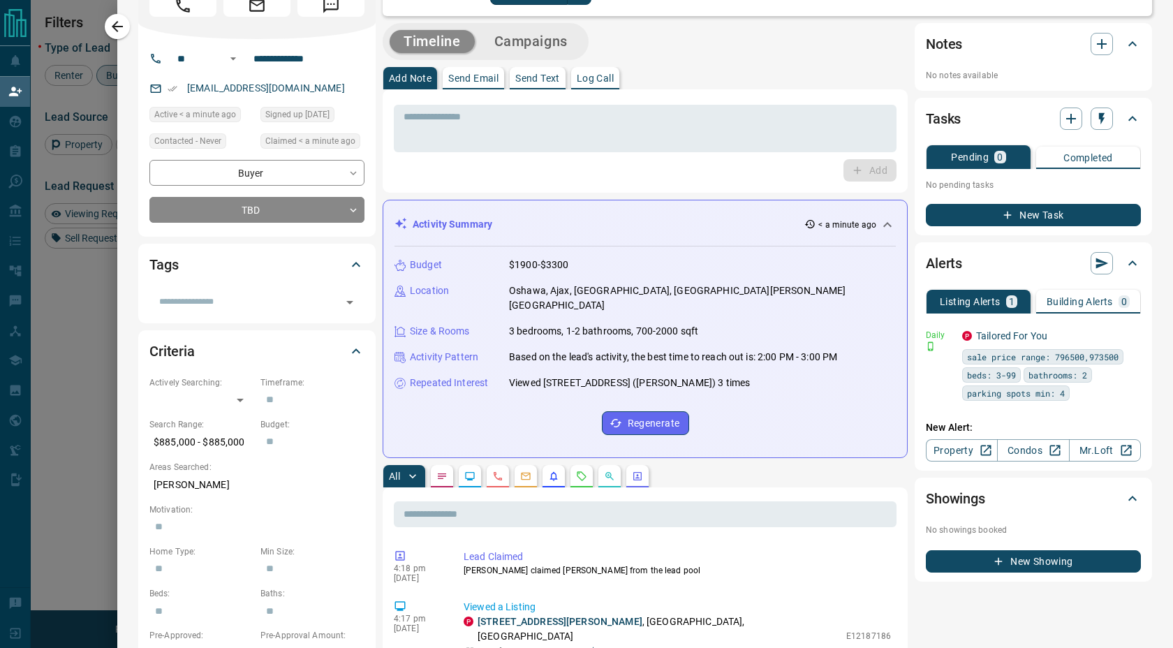
scroll to position [0, 0]
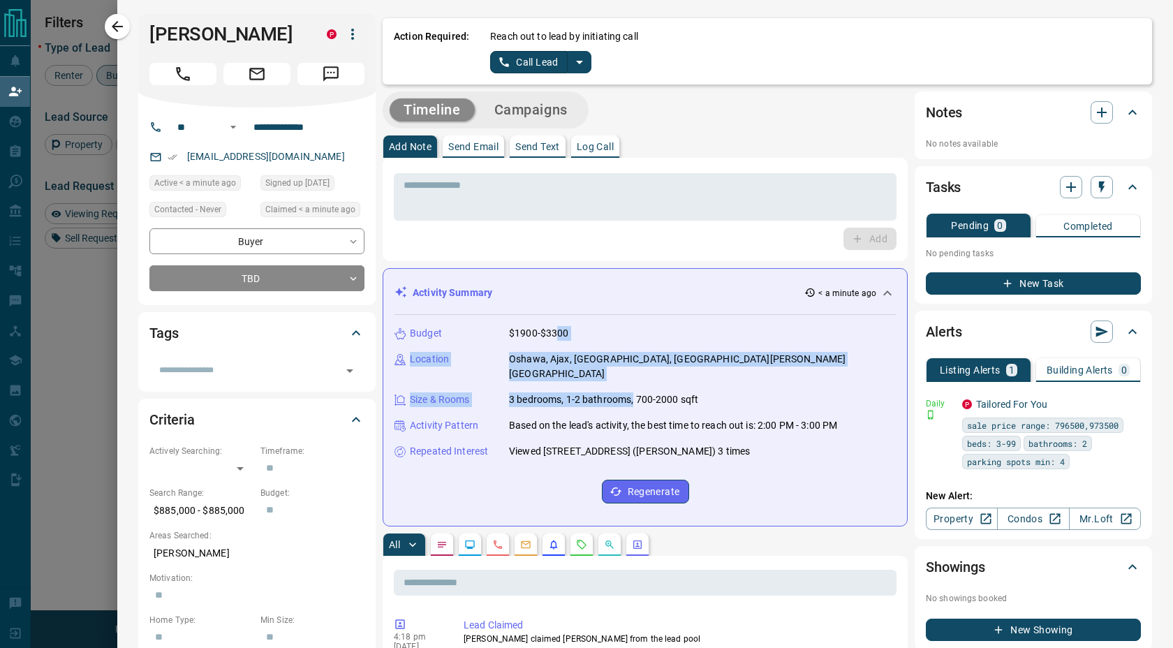
drag, startPoint x: 633, startPoint y: 382, endPoint x: 547, endPoint y: 329, distance: 101.0
click at [547, 329] on div "Budget $1900-$3300 Location [GEOGRAPHIC_DATA], [GEOGRAPHIC_DATA], [GEOGRAPHIC_D…" at bounding box center [645, 415] width 501 height 200
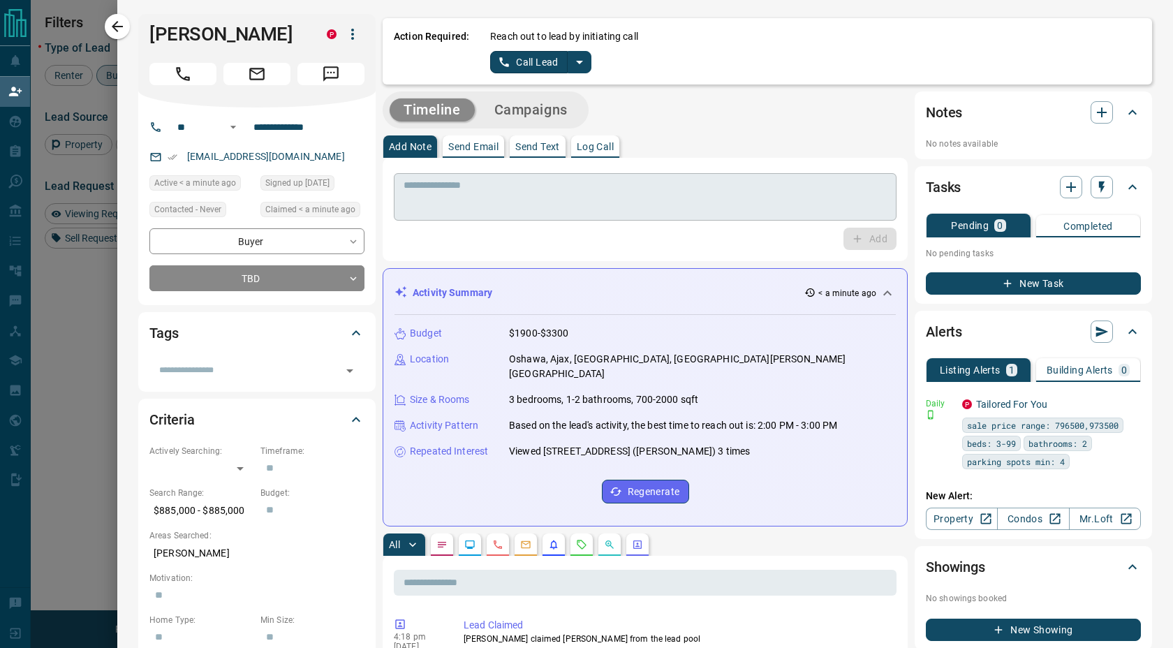
click at [434, 214] on div "* ​" at bounding box center [645, 196] width 503 height 47
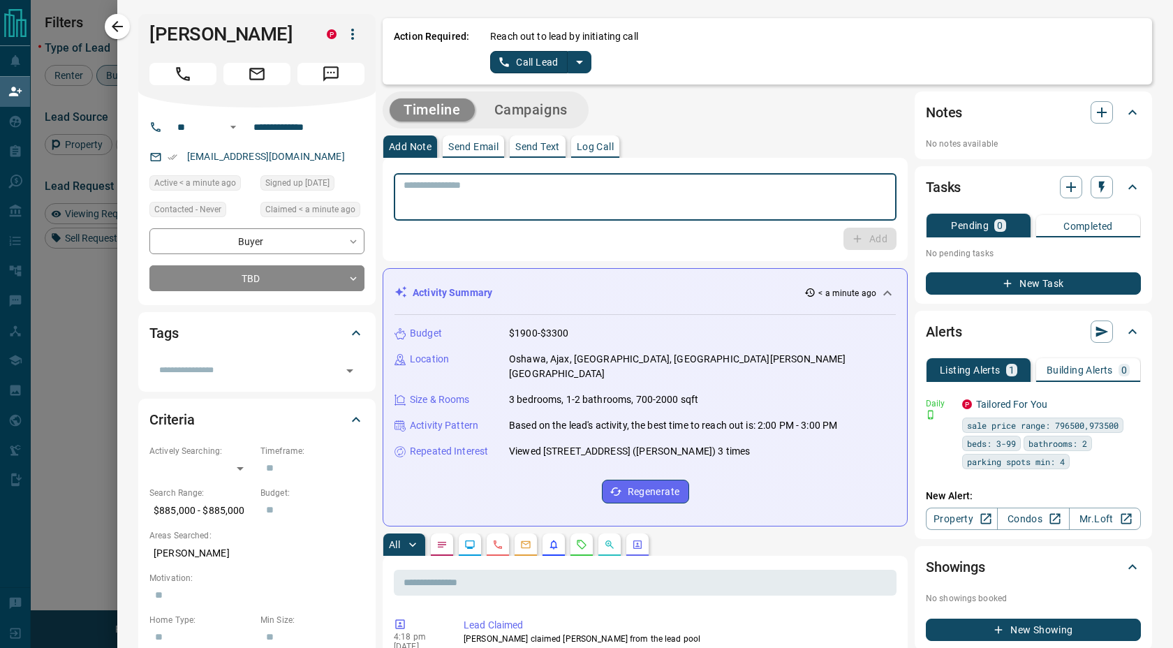
click at [399, 243] on div "Add" at bounding box center [645, 239] width 503 height 22
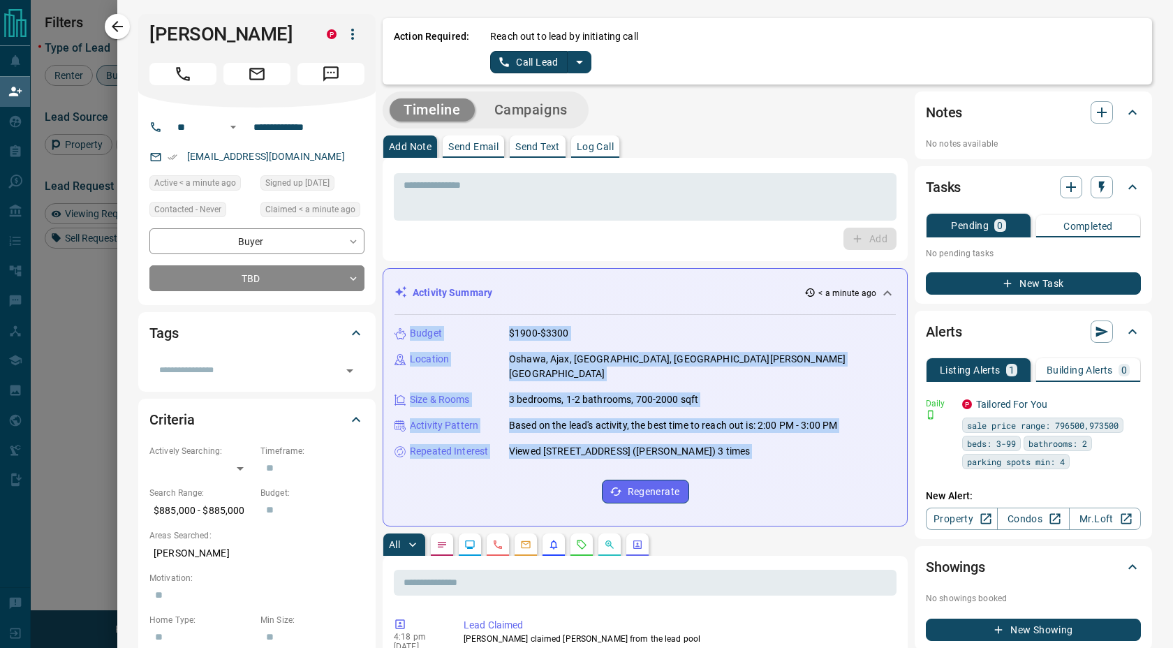
drag, startPoint x: 399, startPoint y: 243, endPoint x: 781, endPoint y: 529, distance: 476.8
click at [781, 533] on div "All" at bounding box center [645, 544] width 525 height 22
drag, startPoint x: 772, startPoint y: 469, endPoint x: 540, endPoint y: 233, distance: 329.8
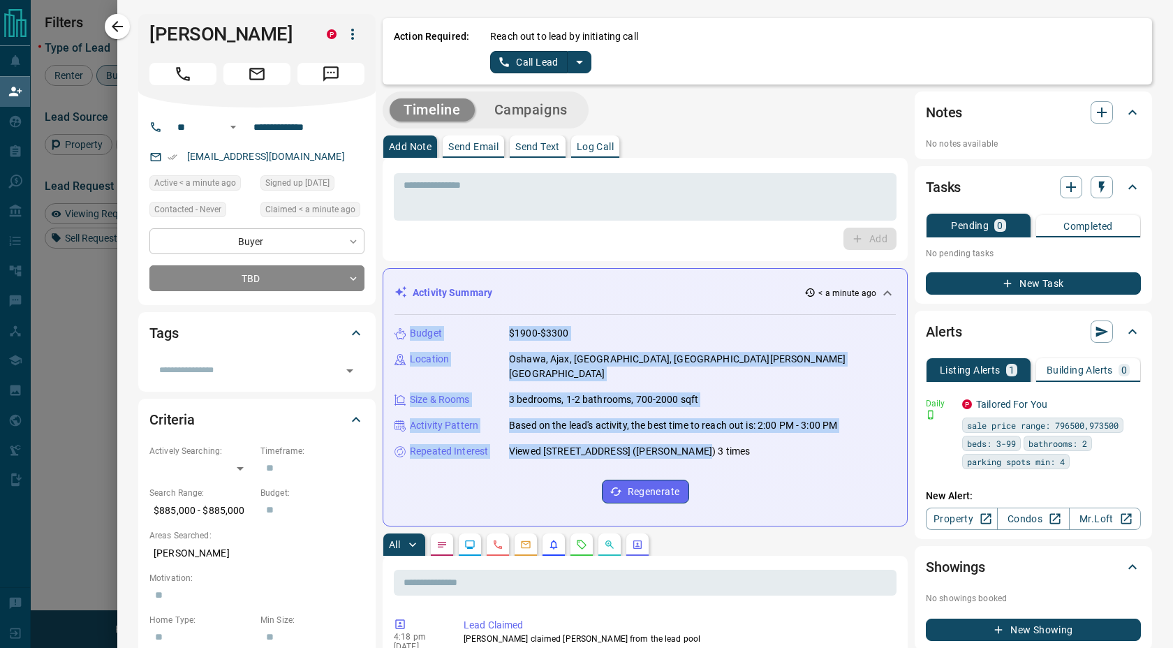
click at [311, 235] on body "Lead Transfers Claim Leads My Leads Tasks Opportunities Deals Campaigns Automat…" at bounding box center [586, 273] width 1173 height 546
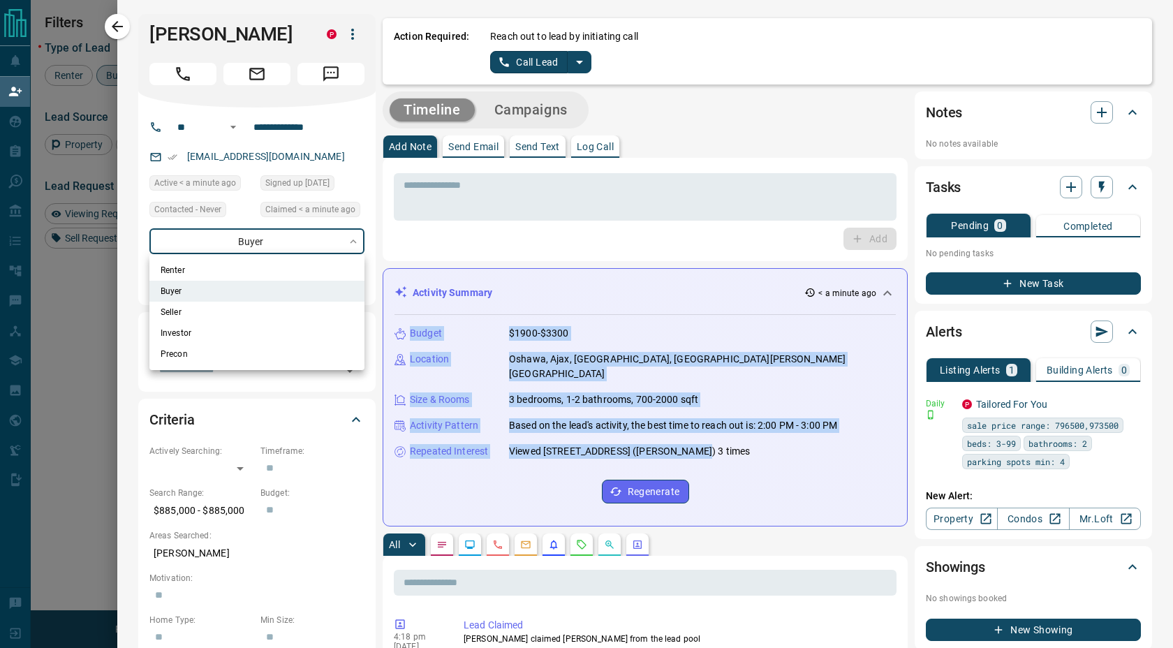
click at [281, 274] on li "Renter" at bounding box center [256, 270] width 215 height 21
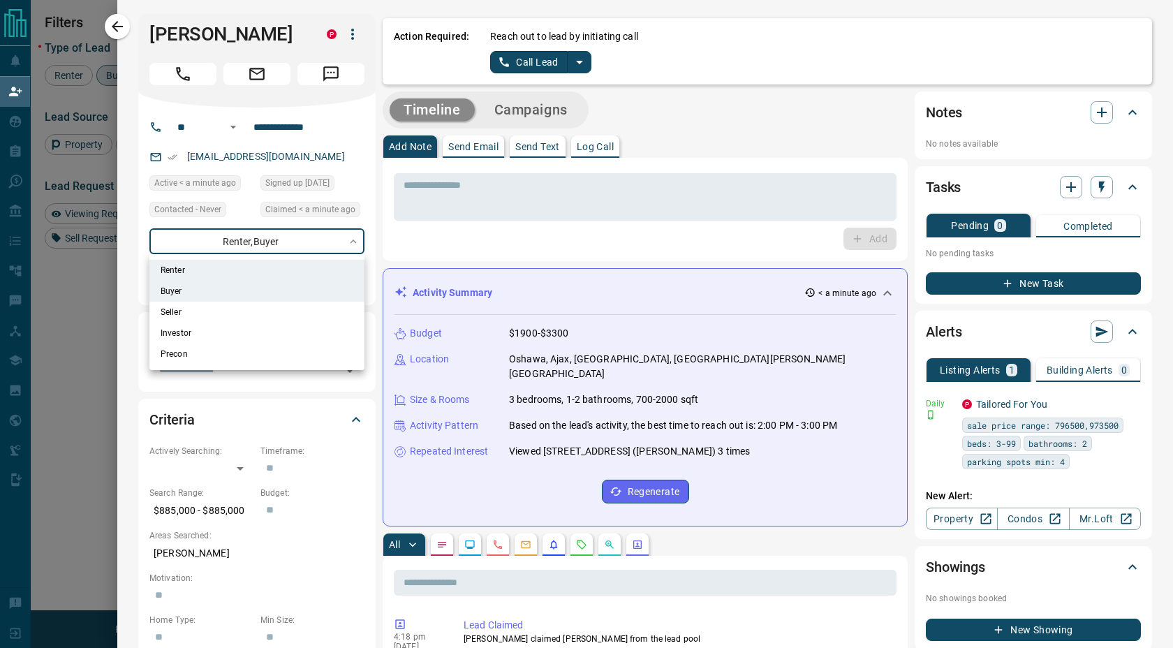
click at [422, 235] on div at bounding box center [586, 324] width 1173 height 648
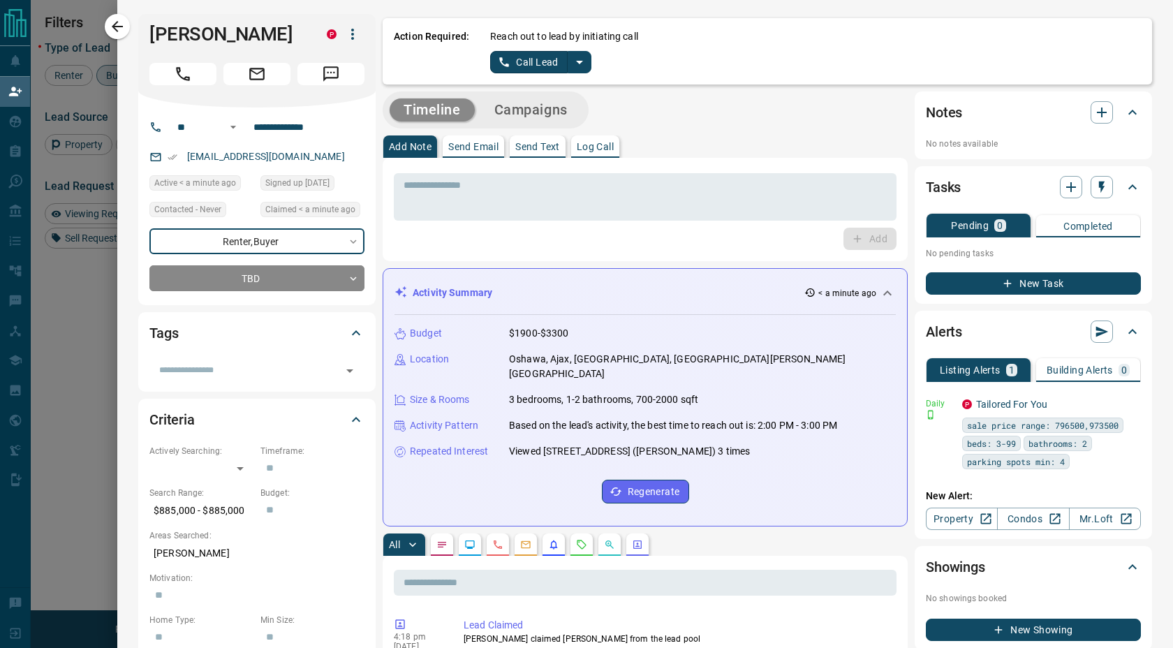
type input "**********"
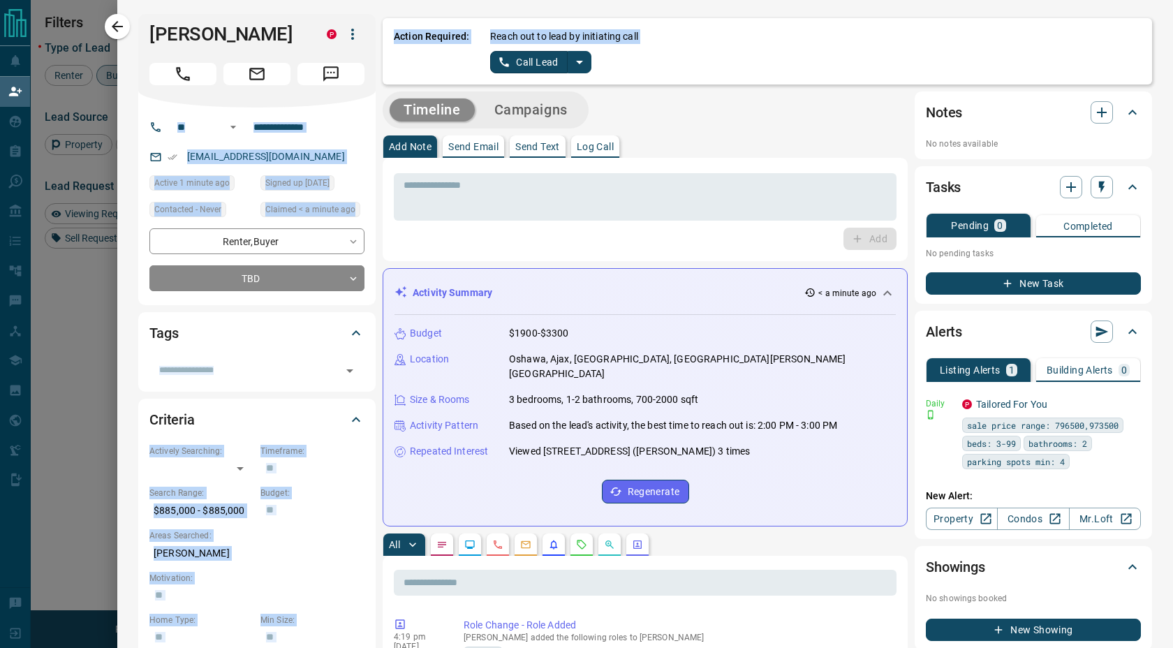
drag, startPoint x: 709, startPoint y: 152, endPoint x: 370, endPoint y: 73, distance: 347.7
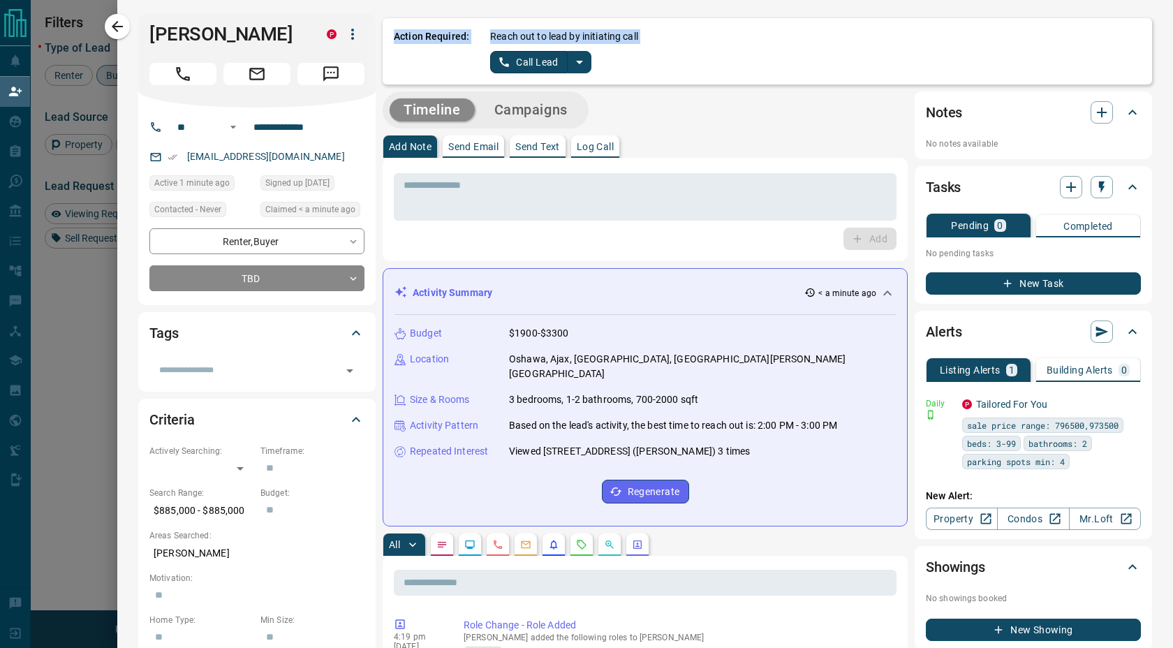
drag, startPoint x: 380, startPoint y: 23, endPoint x: 598, endPoint y: 155, distance: 255.3
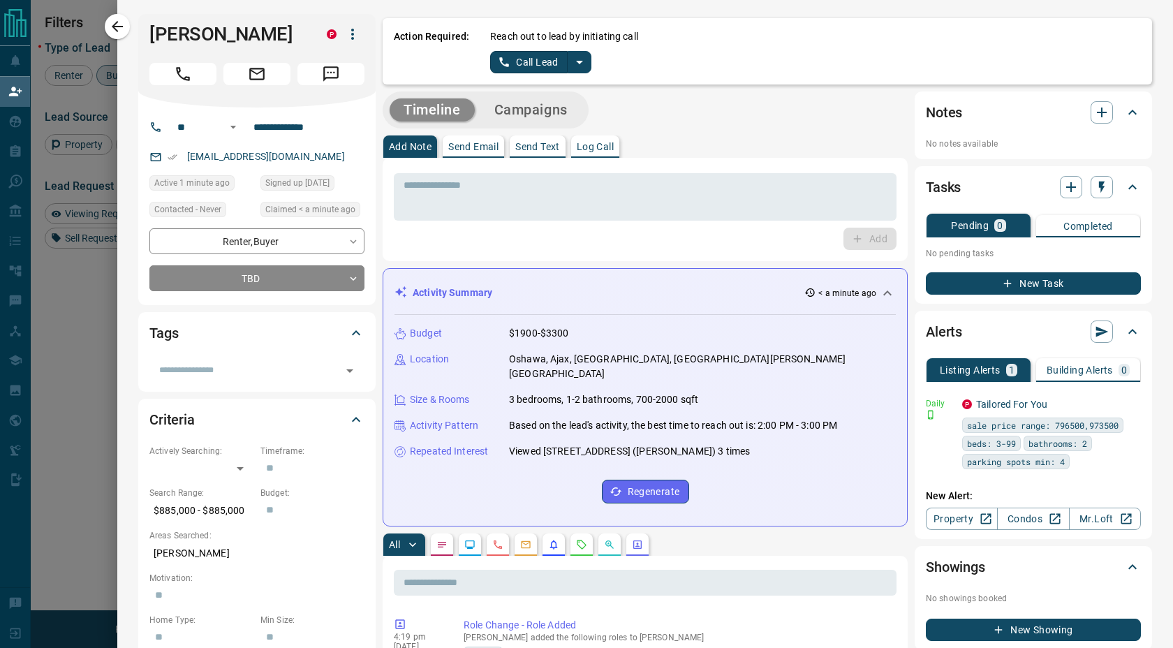
click at [746, 101] on div "Timeline Campaigns" at bounding box center [645, 109] width 525 height 37
click at [592, 161] on div "* ​ Add" at bounding box center [645, 209] width 525 height 103
click at [592, 151] on p "Log Call" at bounding box center [595, 147] width 37 height 10
click at [583, 176] on div "* ​" at bounding box center [645, 196] width 503 height 47
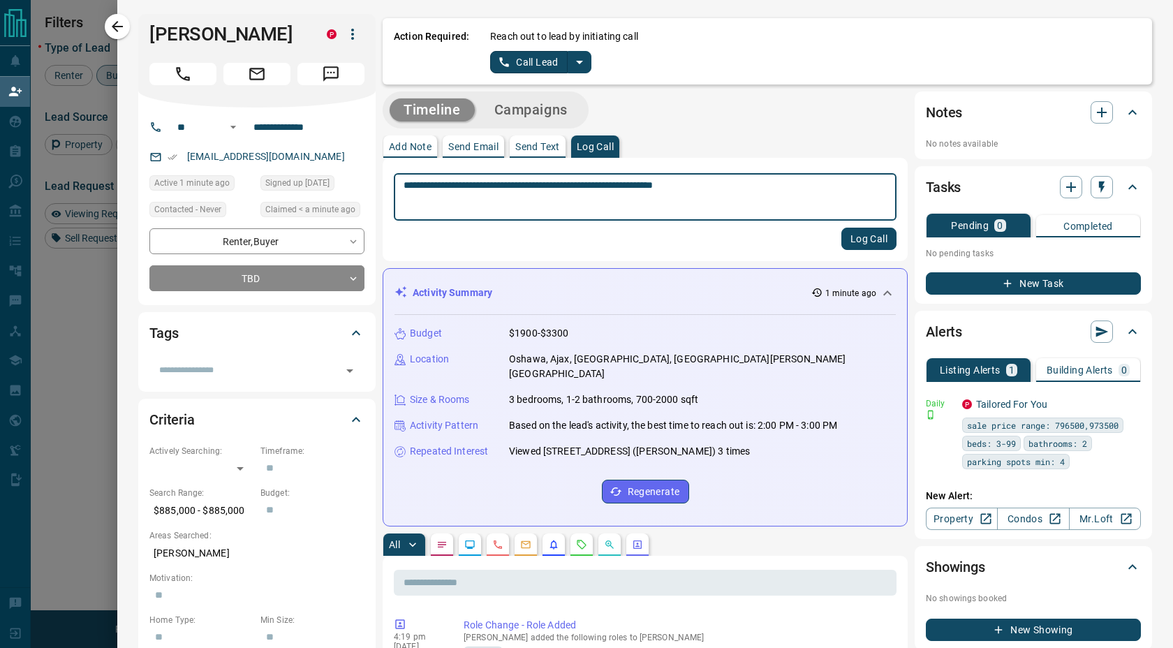
type textarea "**********"
click at [853, 238] on button "Log Call" at bounding box center [868, 239] width 55 height 22
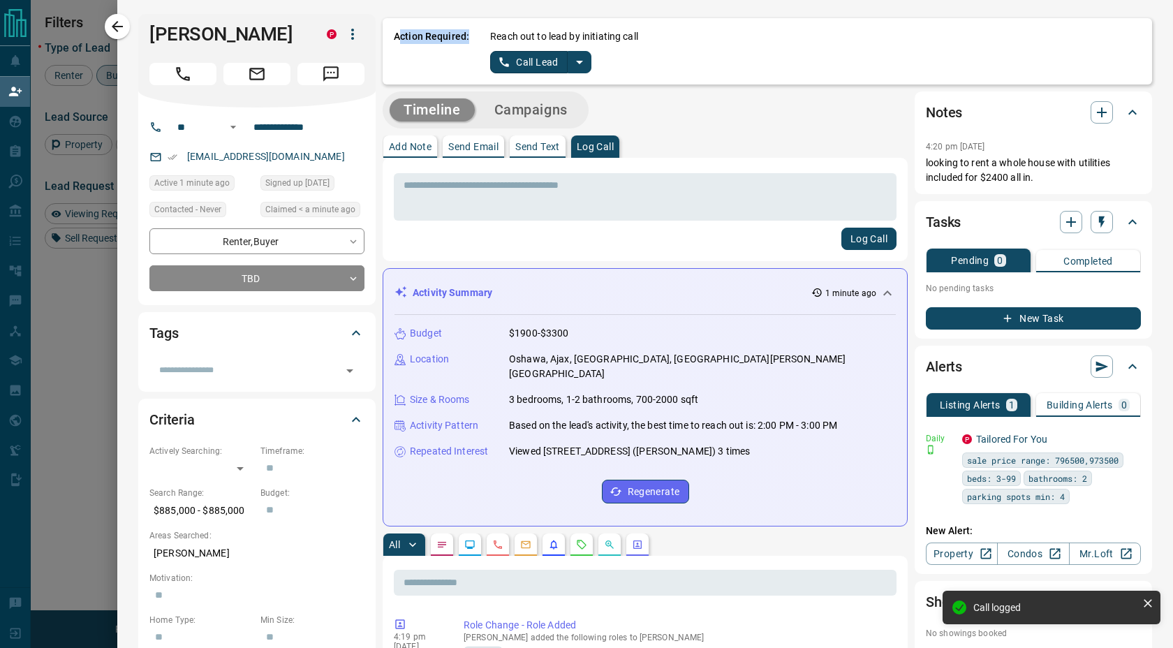
drag, startPoint x: 399, startPoint y: 31, endPoint x: 426, endPoint y: 57, distance: 38.0
click at [424, 57] on p "Action Required:" at bounding box center [431, 51] width 75 height 44
click at [428, 57] on p "Action Required:" at bounding box center [431, 51] width 75 height 44
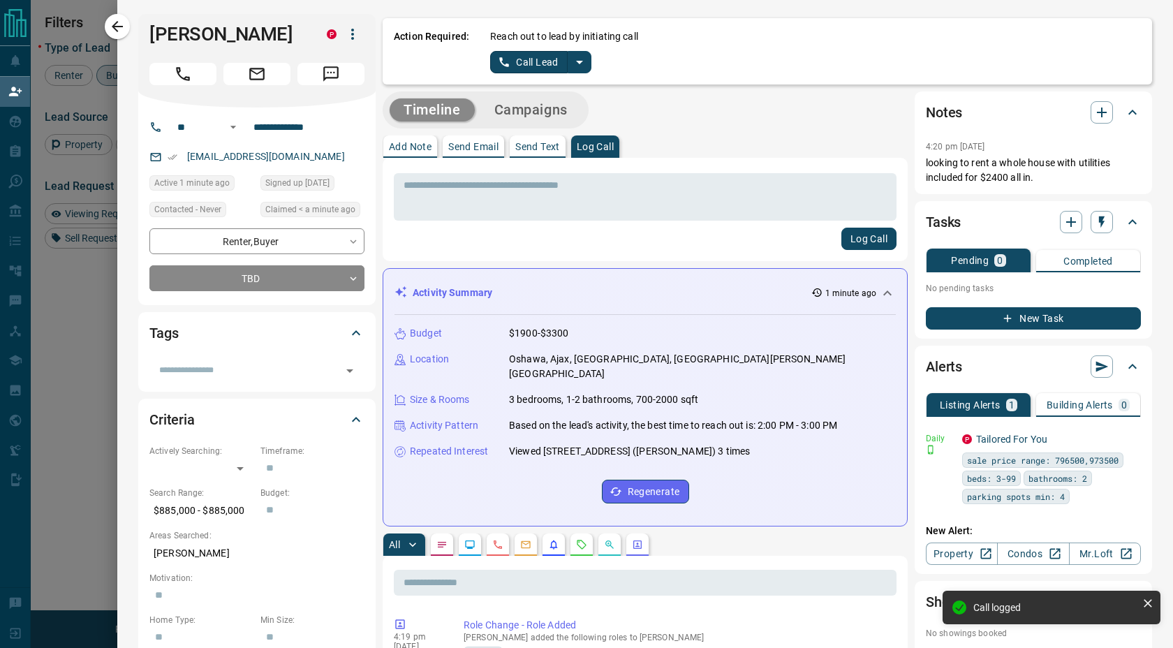
click at [418, 36] on p "Action Required:" at bounding box center [431, 51] width 75 height 44
drag, startPoint x: 418, startPoint y: 36, endPoint x: 626, endPoint y: 98, distance: 216.3
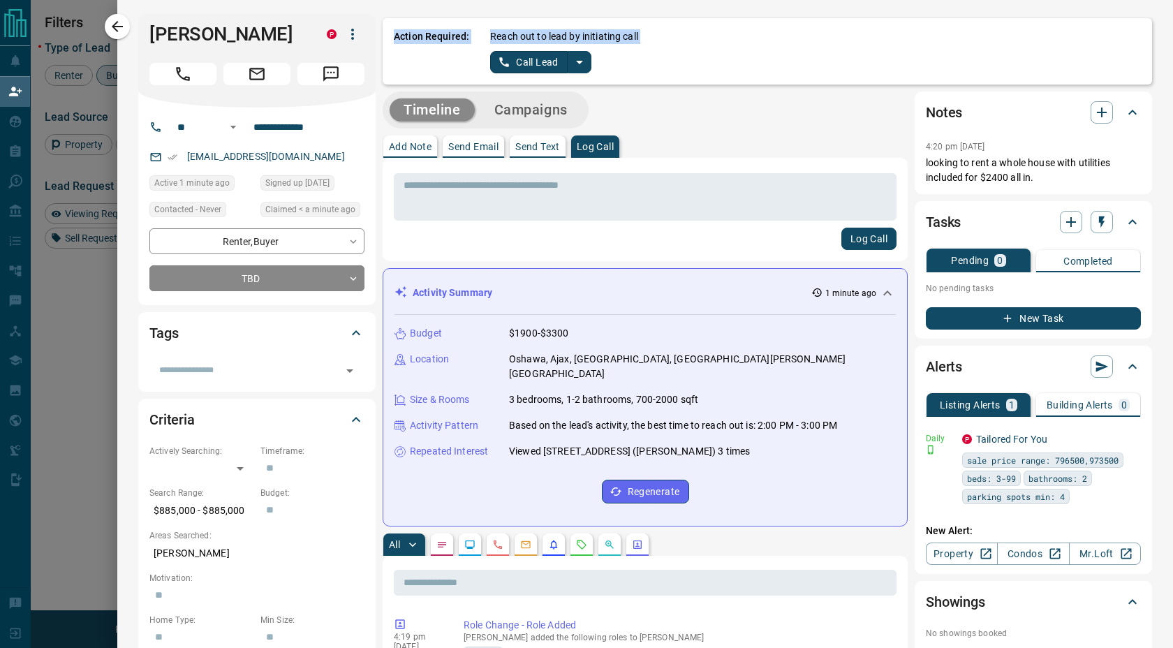
click at [698, 110] on div "Timeline Campaigns" at bounding box center [645, 109] width 525 height 37
click at [844, 124] on div "Timeline Campaigns" at bounding box center [645, 109] width 525 height 37
drag, startPoint x: 802, startPoint y: 149, endPoint x: 521, endPoint y: 53, distance: 297.5
drag, startPoint x: 388, startPoint y: 20, endPoint x: 725, endPoint y: 226, distance: 395.0
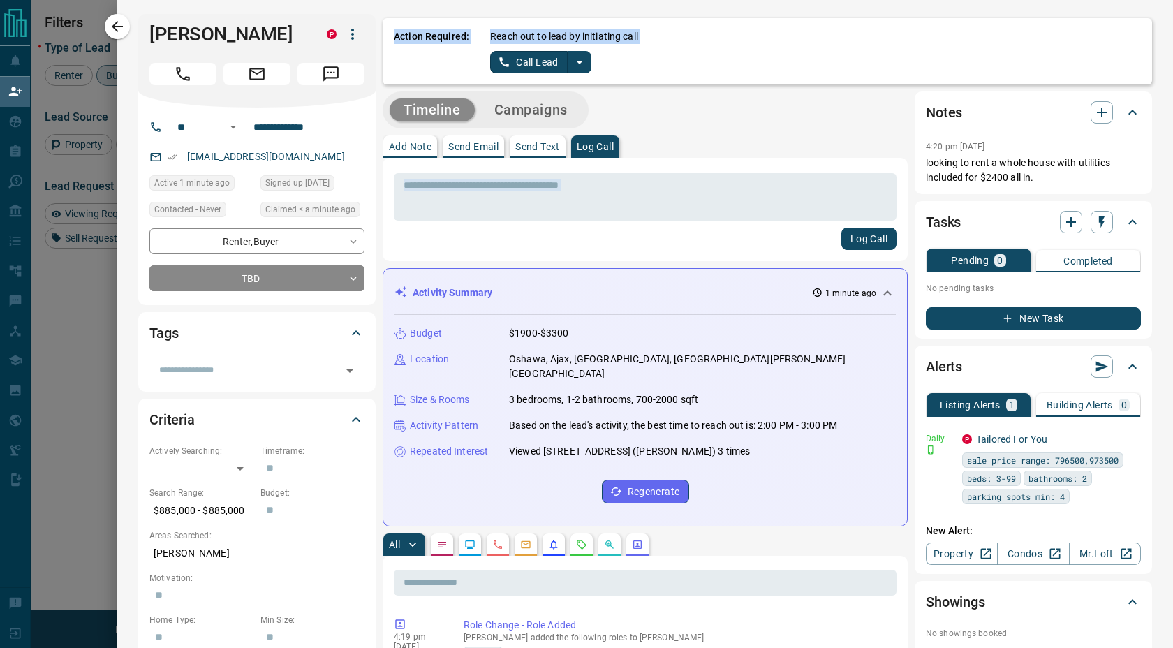
click at [726, 115] on div "Timeline Campaigns" at bounding box center [645, 109] width 525 height 37
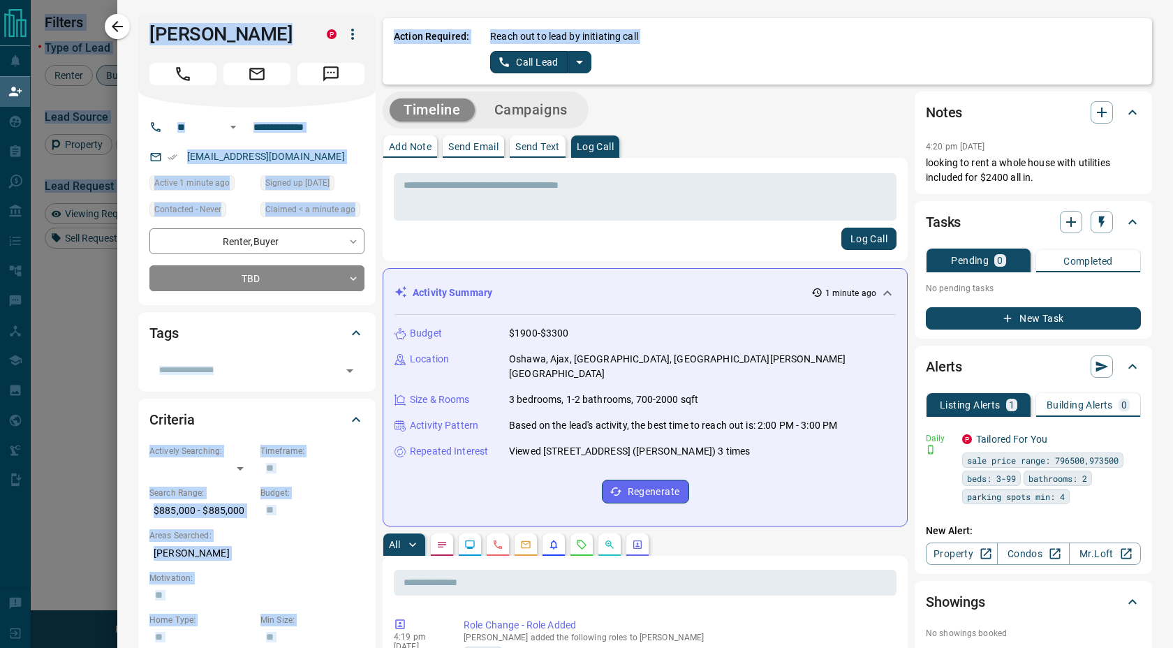
drag, startPoint x: 695, startPoint y: 152, endPoint x: 396, endPoint y: -22, distance: 346.7
click at [396, 0] on html "Lead Transfers Claim Leads My Leads Tasks Opportunities Deals Campaigns Automat…" at bounding box center [586, 324] width 1173 height 648
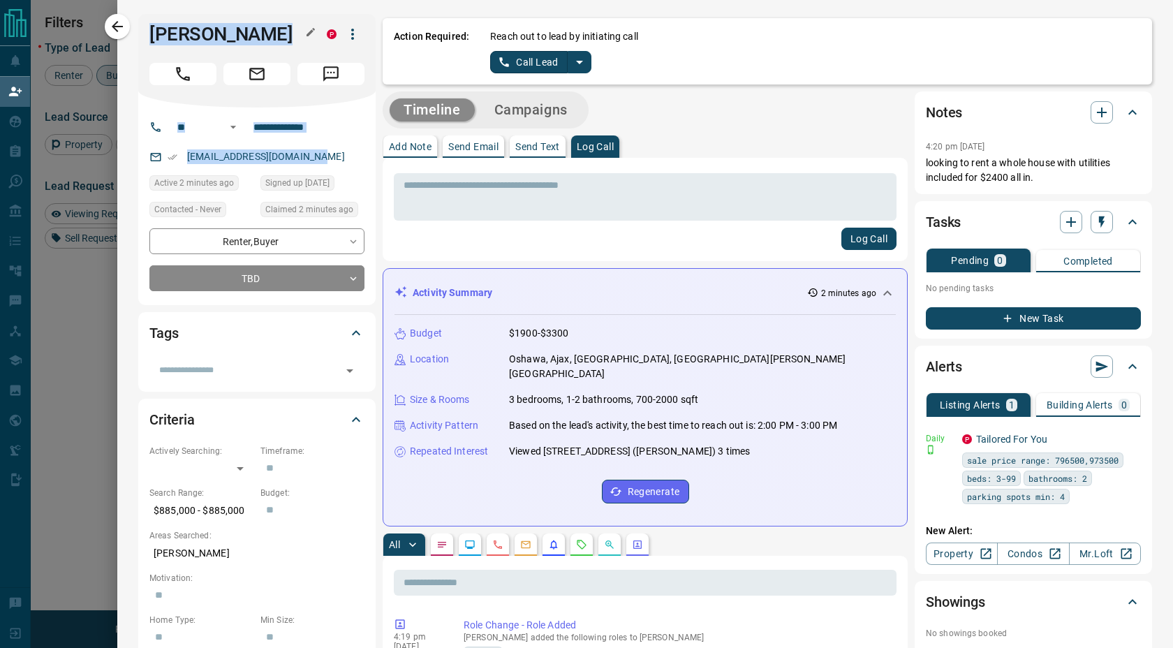
drag, startPoint x: 326, startPoint y: 156, endPoint x: 150, endPoint y: 28, distance: 217.9
click at [150, 28] on div "**********" at bounding box center [256, 159] width 237 height 291
copy div "[PERSON_NAME] P ​ ​ [EMAIL_ADDRESS][DOMAIN_NAME]"
click at [686, 418] on p "Based on the lead's activity, the best time to reach out is: 2:00 PM - 3:00 PM" at bounding box center [673, 425] width 328 height 15
click at [686, 428] on div "Budget $1900-$3300 Location [GEOGRAPHIC_DATA], [GEOGRAPHIC_DATA], [GEOGRAPHIC_D…" at bounding box center [645, 415] width 501 height 200
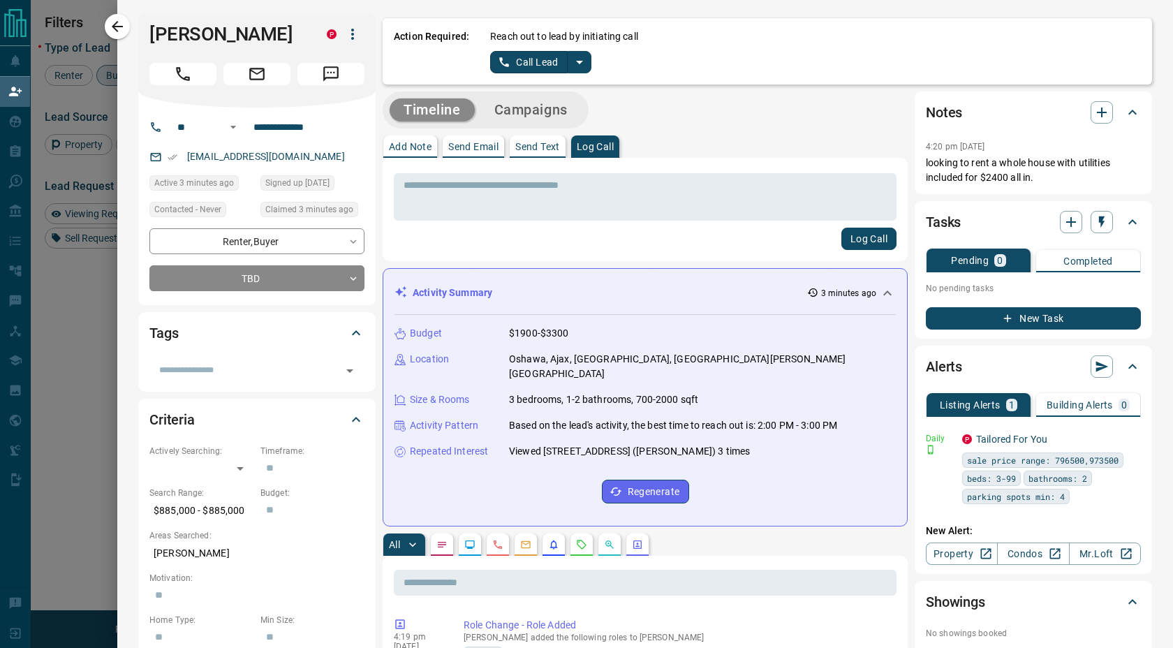
scroll to position [485, 875]
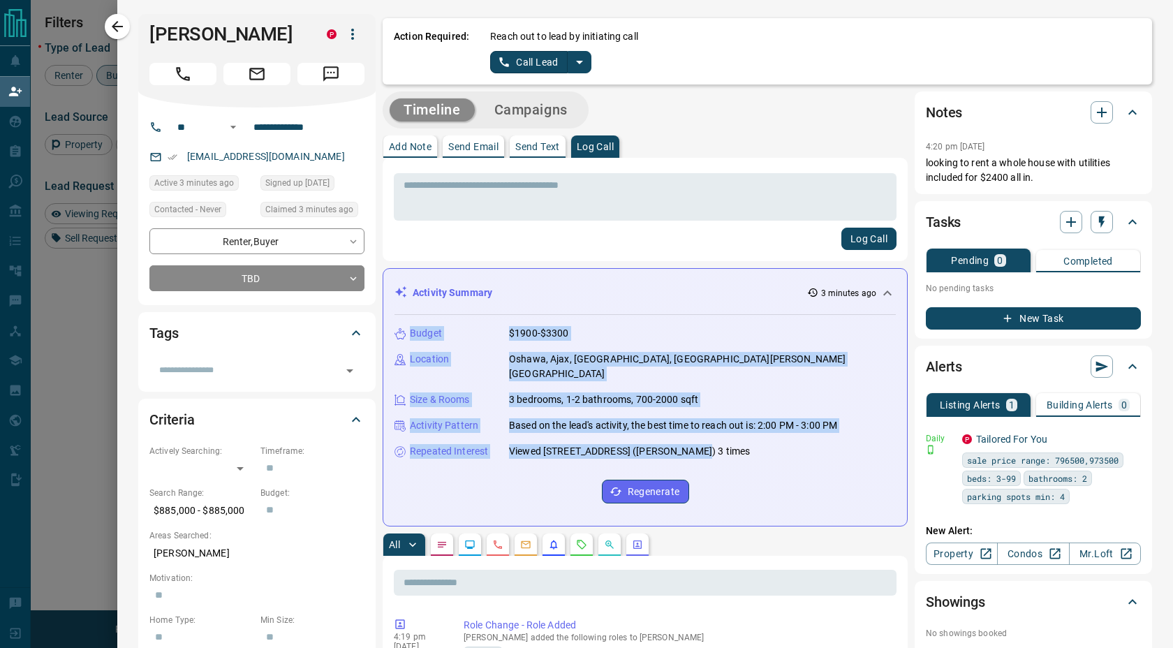
drag, startPoint x: 686, startPoint y: 438, endPoint x: 413, endPoint y: 323, distance: 295.4
click at [413, 323] on div "Budget $1900-$3300 Location [GEOGRAPHIC_DATA], [GEOGRAPHIC_DATA], [GEOGRAPHIC_D…" at bounding box center [645, 415] width 501 height 200
copy div "Budget $1900-$3300 Location [GEOGRAPHIC_DATA], [GEOGRAPHIC_DATA], [GEOGRAPHIC_D…"
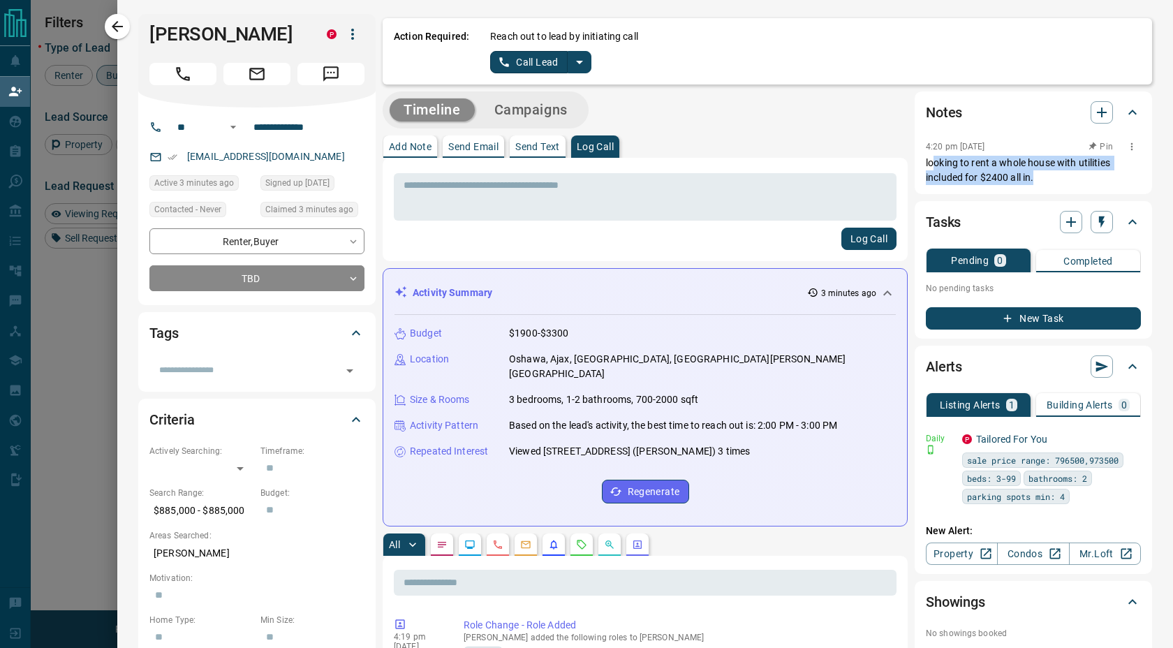
drag, startPoint x: 1034, startPoint y: 180, endPoint x: 919, endPoint y: 159, distance: 117.1
click at [926, 159] on p "looking to rent a whole house with utilities included for $2400 all in." at bounding box center [1033, 170] width 215 height 29
drag, startPoint x: 919, startPoint y: 159, endPoint x: 992, endPoint y: 164, distance: 72.8
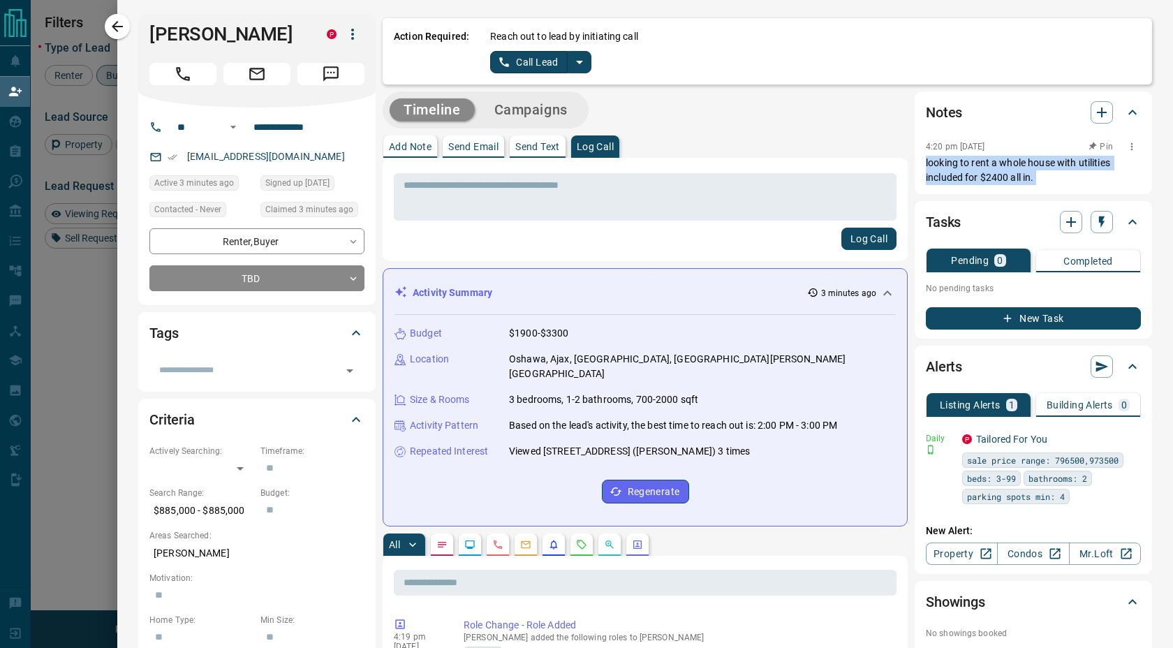
click at [992, 164] on p "looking to rent a whole house with utilities included for $2400 all in." at bounding box center [1033, 170] width 215 height 29
click at [117, 28] on icon "button" at bounding box center [117, 26] width 17 height 17
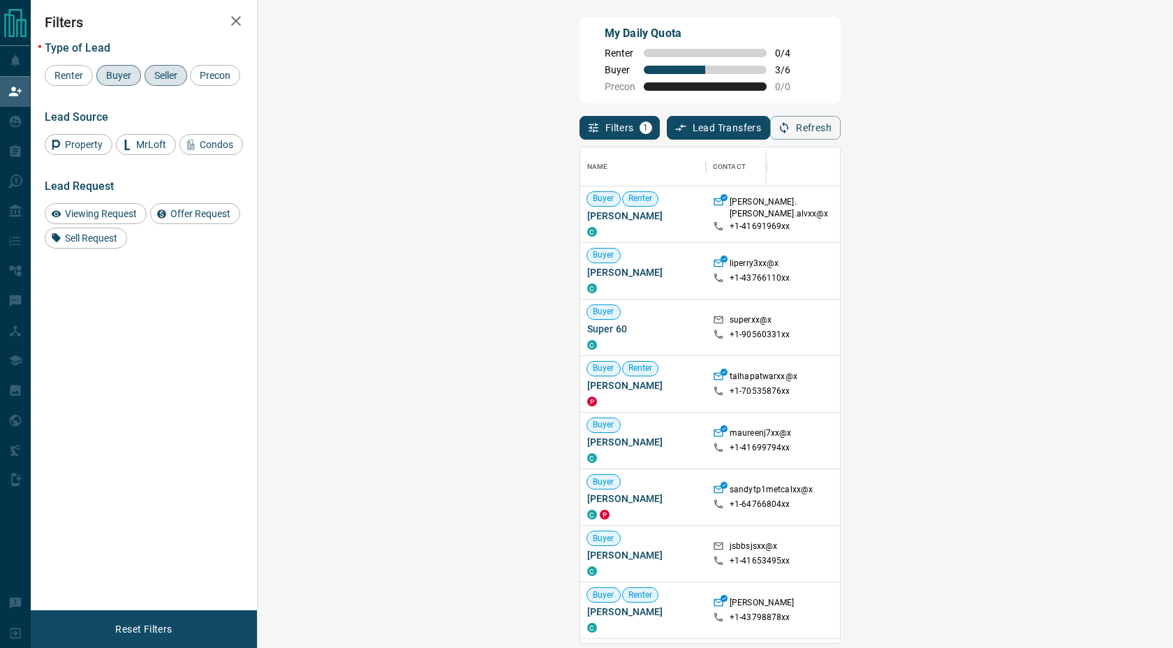
click at [841, 143] on div "Name Contact Search Search Range Location Requests AI Status Recent Opportuniti…" at bounding box center [710, 392] width 261 height 504
click at [841, 130] on button "Refresh" at bounding box center [805, 128] width 71 height 24
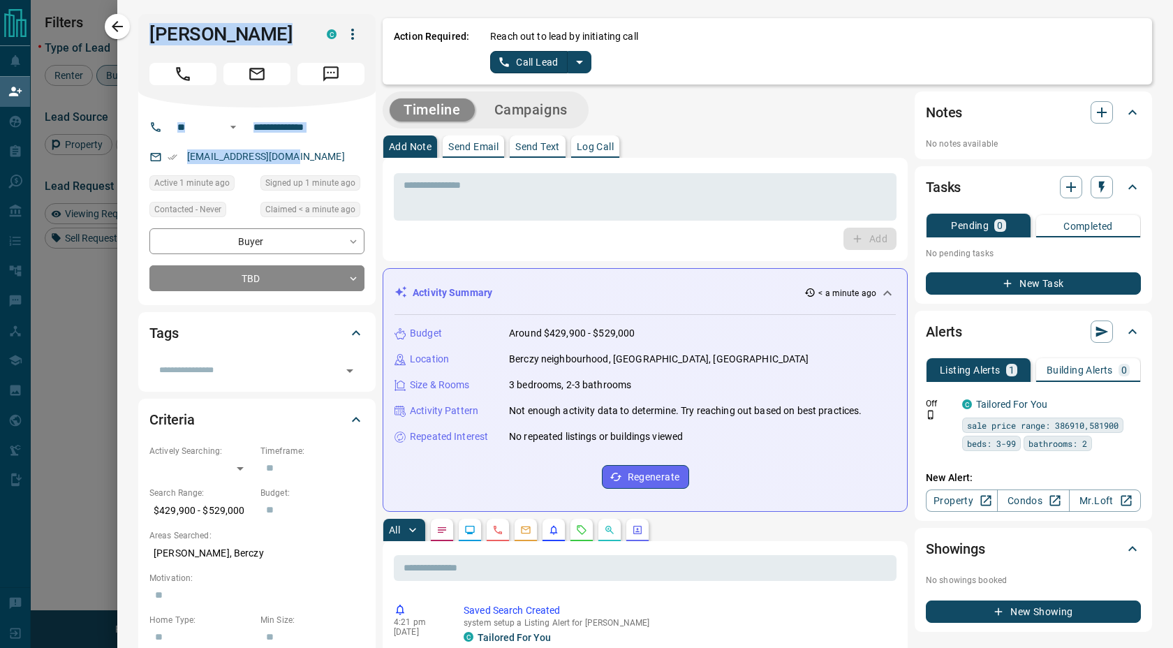
drag, startPoint x: 305, startPoint y: 161, endPoint x: 146, endPoint y: 26, distance: 208.6
click at [146, 26] on div "**********" at bounding box center [256, 159] width 237 height 291
copy div "[PERSON_NAME] C ​ ​ [EMAIL_ADDRESS][DOMAIN_NAME]"
click at [596, 147] on p "Log Call" at bounding box center [595, 147] width 37 height 10
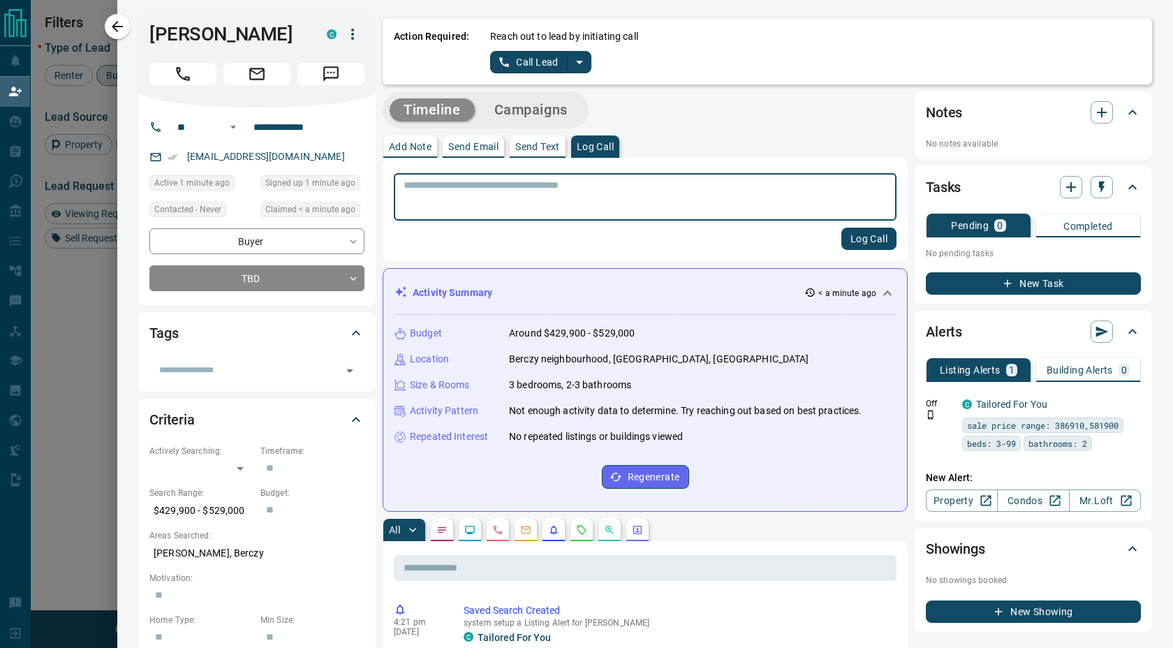
click at [580, 193] on textarea at bounding box center [645, 197] width 483 height 36
type textarea "**********"
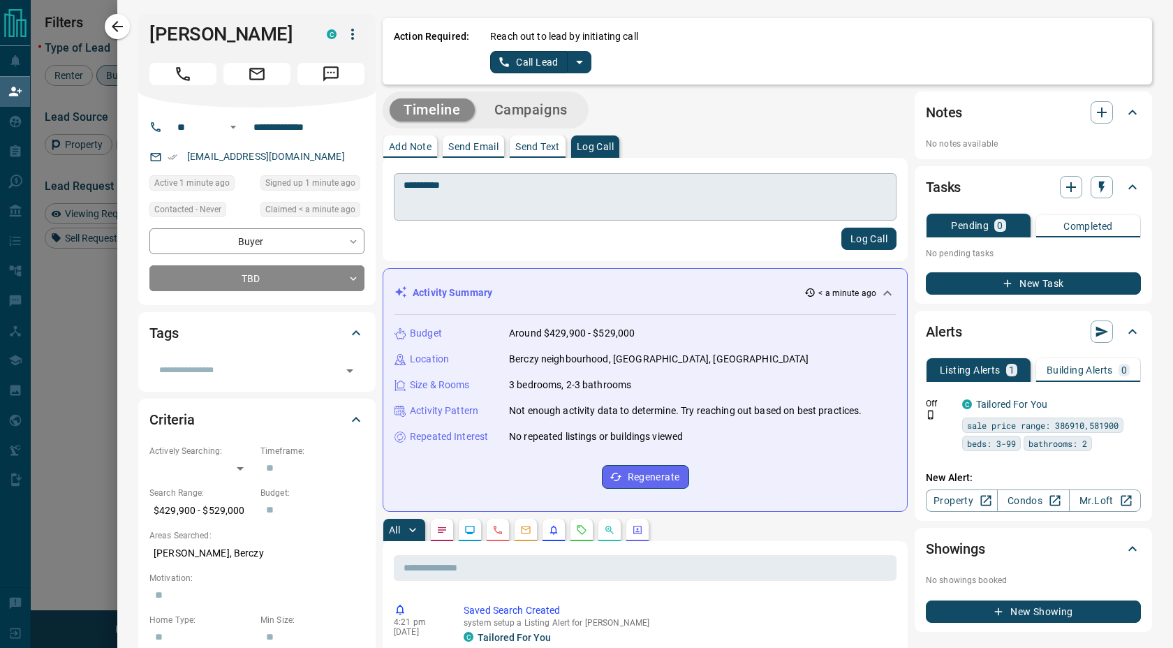
click at [841, 228] on button "Log Call" at bounding box center [868, 239] width 55 height 22
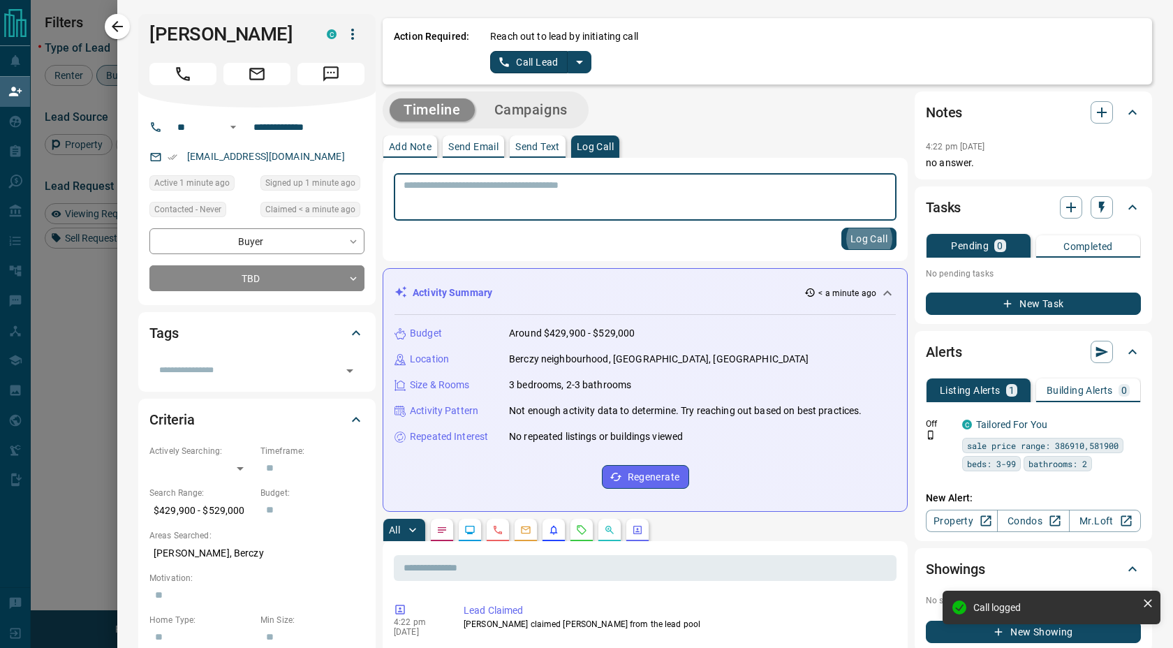
drag, startPoint x: 712, startPoint y: 428, endPoint x: 513, endPoint y: 367, distance: 207.6
click at [513, 367] on div "Budget Around $429,900 - $529,000 Location Berczy neighbourhood, [GEOGRAPHIC_DA…" at bounding box center [645, 407] width 501 height 185
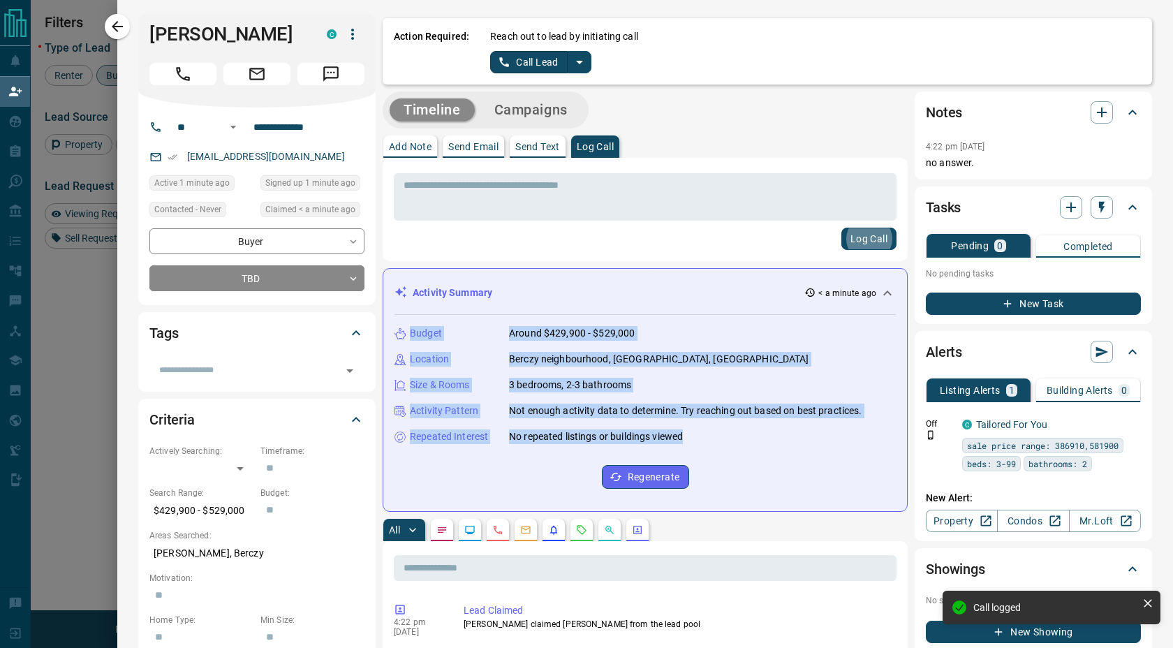
drag, startPoint x: 712, startPoint y: 443, endPoint x: 406, endPoint y: 326, distance: 326.7
click at [406, 326] on div "Budget Around $429,900 - $529,000 Location Berczy neighbourhood, [GEOGRAPHIC_DA…" at bounding box center [645, 407] width 501 height 185
copy div "Budget Around $429,900 - $529,000 Location Berczy neighbourhood, [GEOGRAPHIC_DA…"
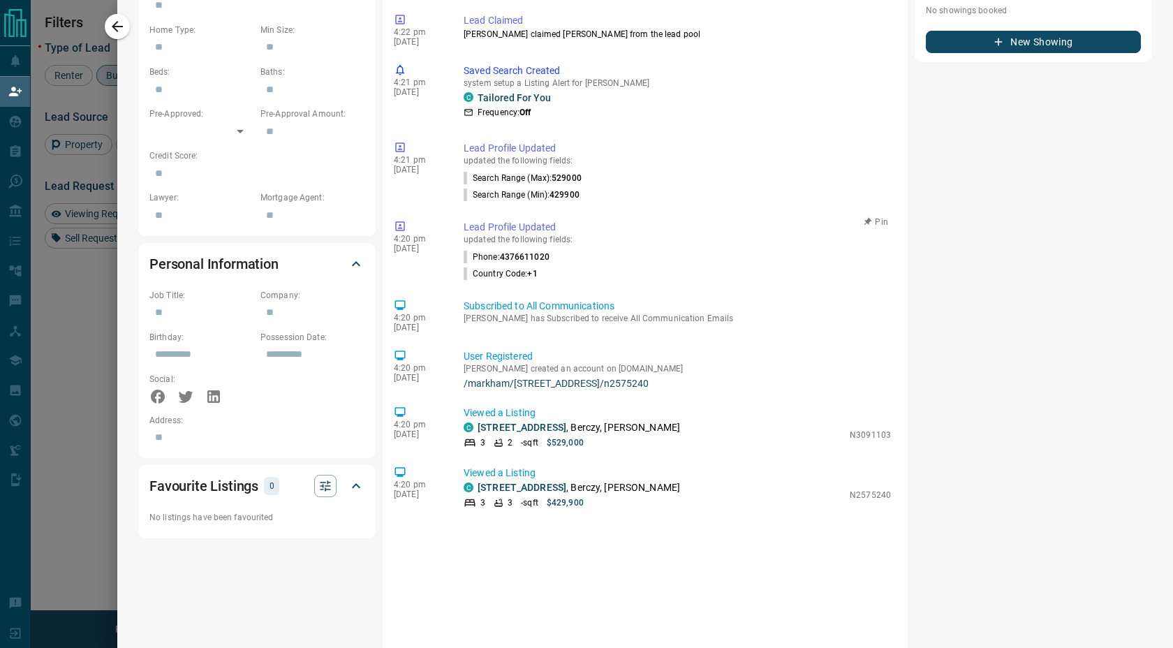
scroll to position [611, 0]
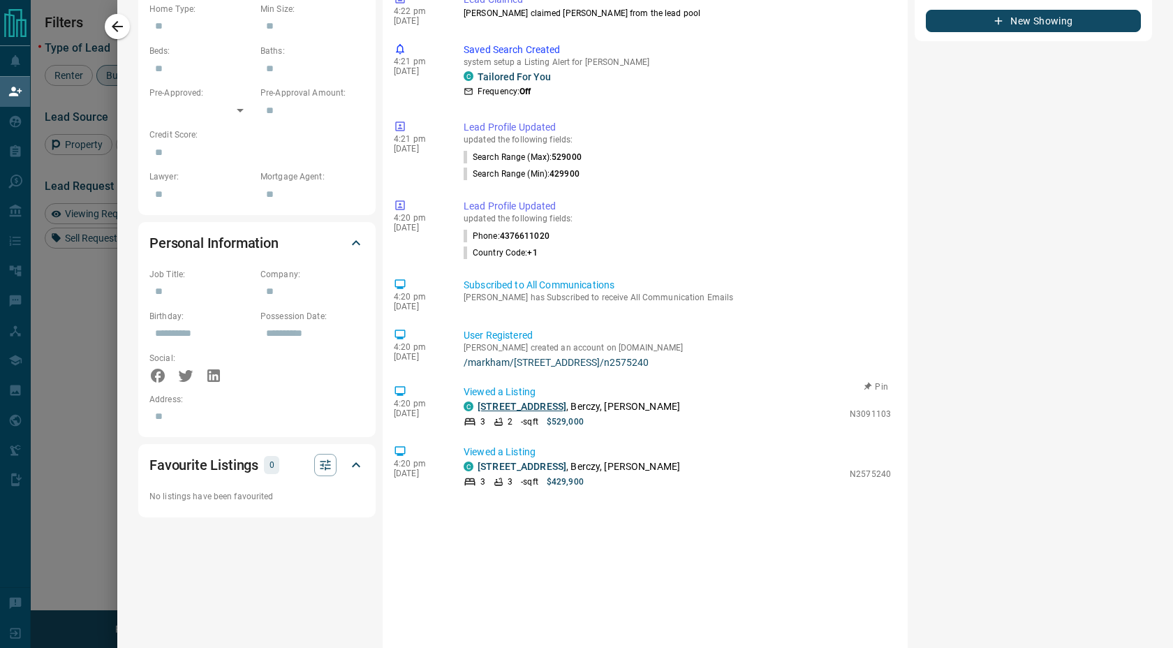
click at [538, 406] on link "[STREET_ADDRESS]" at bounding box center [522, 406] width 89 height 11
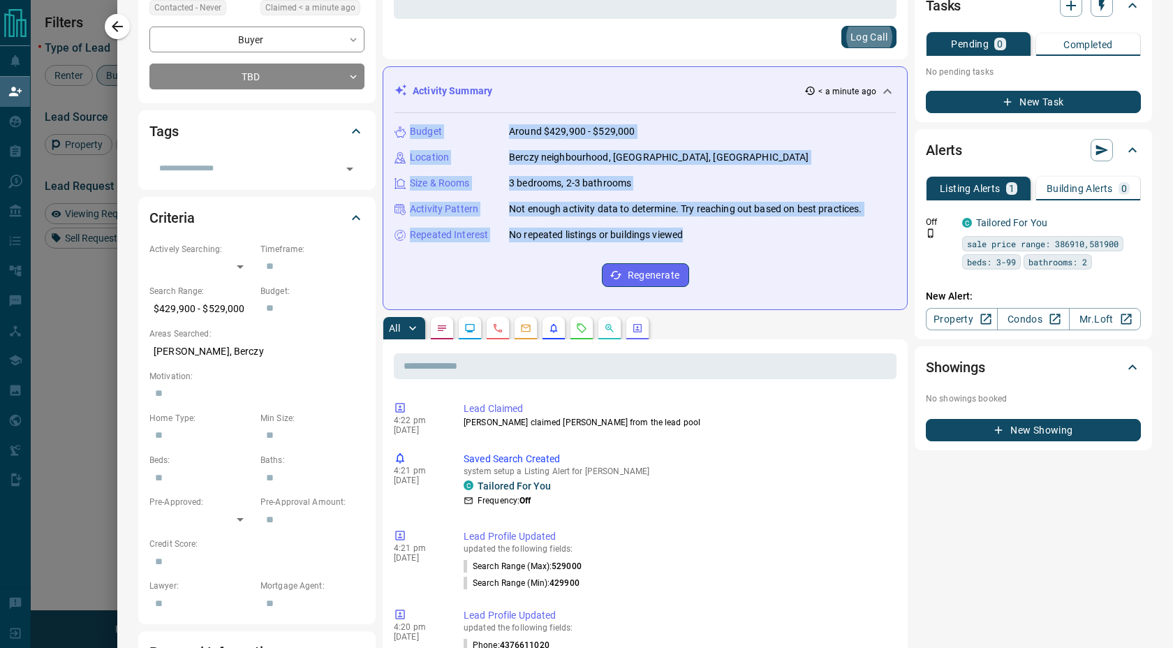
scroll to position [0, 0]
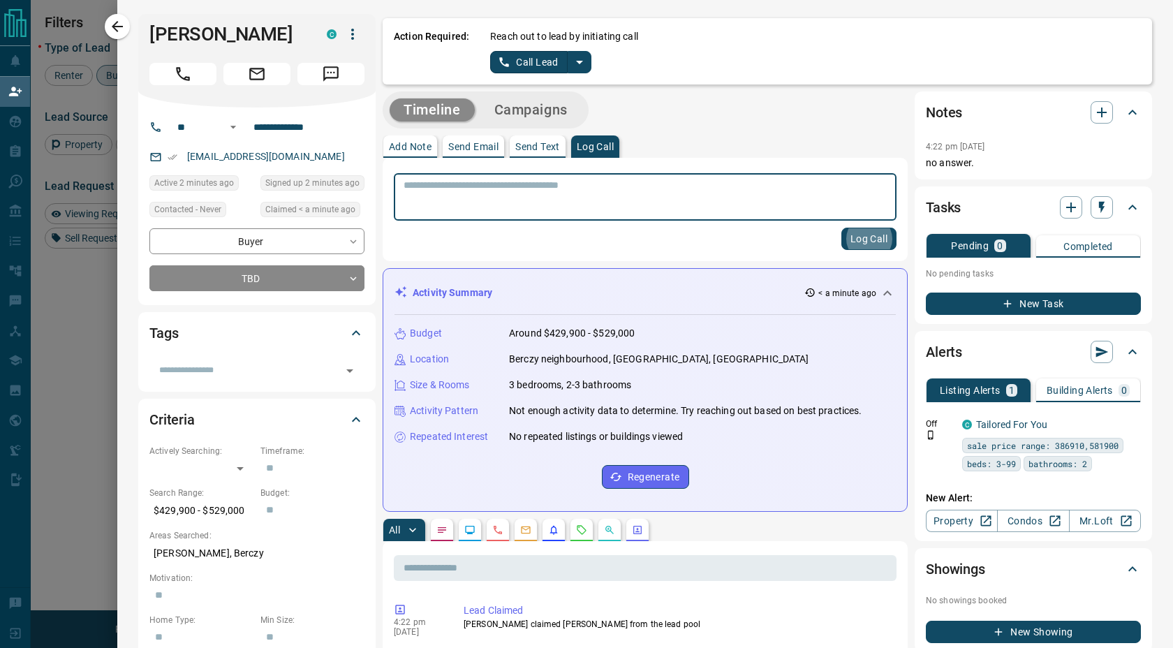
click at [98, 31] on div at bounding box center [586, 324] width 1173 height 648
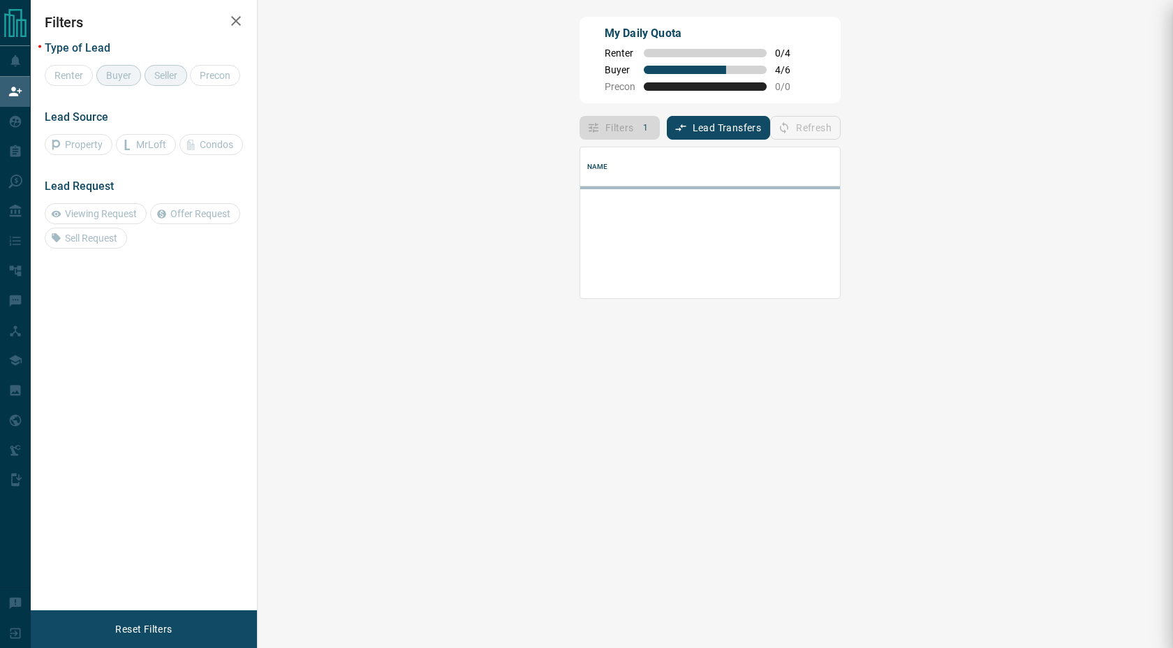
click at [116, 29] on div at bounding box center [586, 324] width 1173 height 648
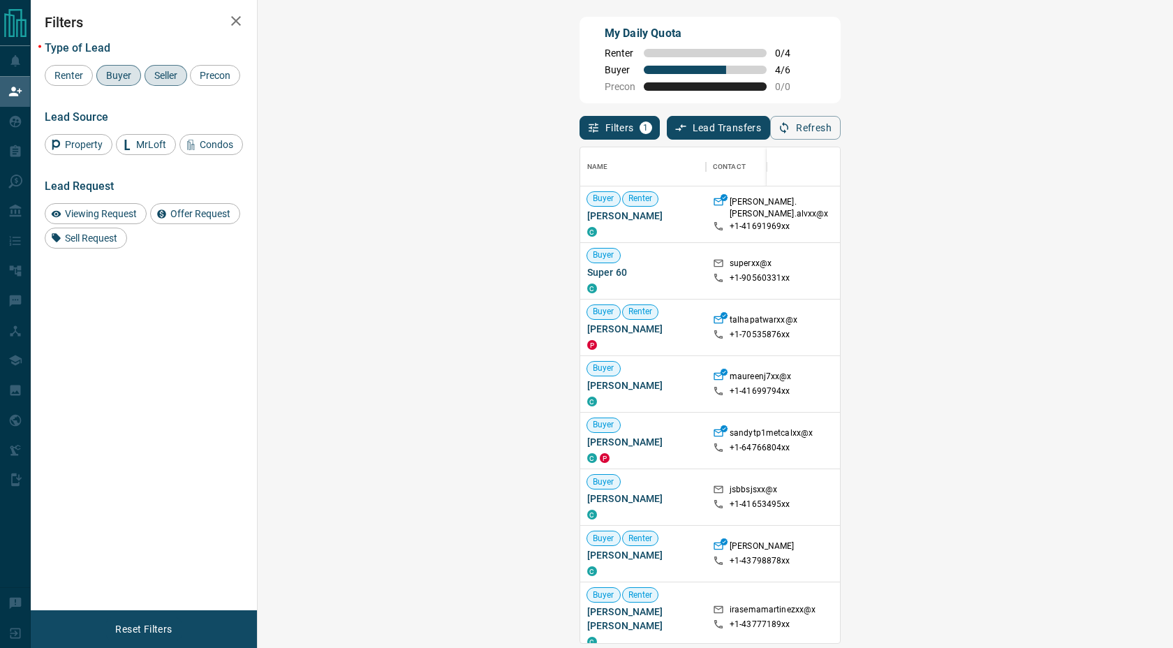
scroll to position [485, 875]
click at [790, 133] on icon "button" at bounding box center [784, 128] width 13 height 13
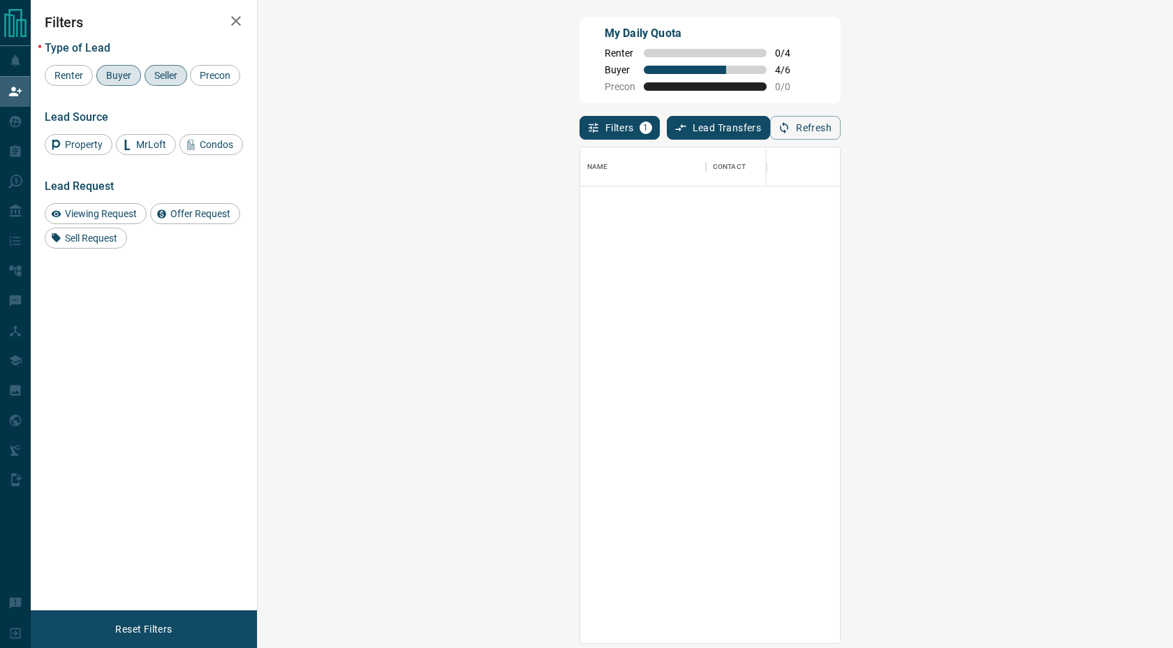
scroll to position [0, 0]
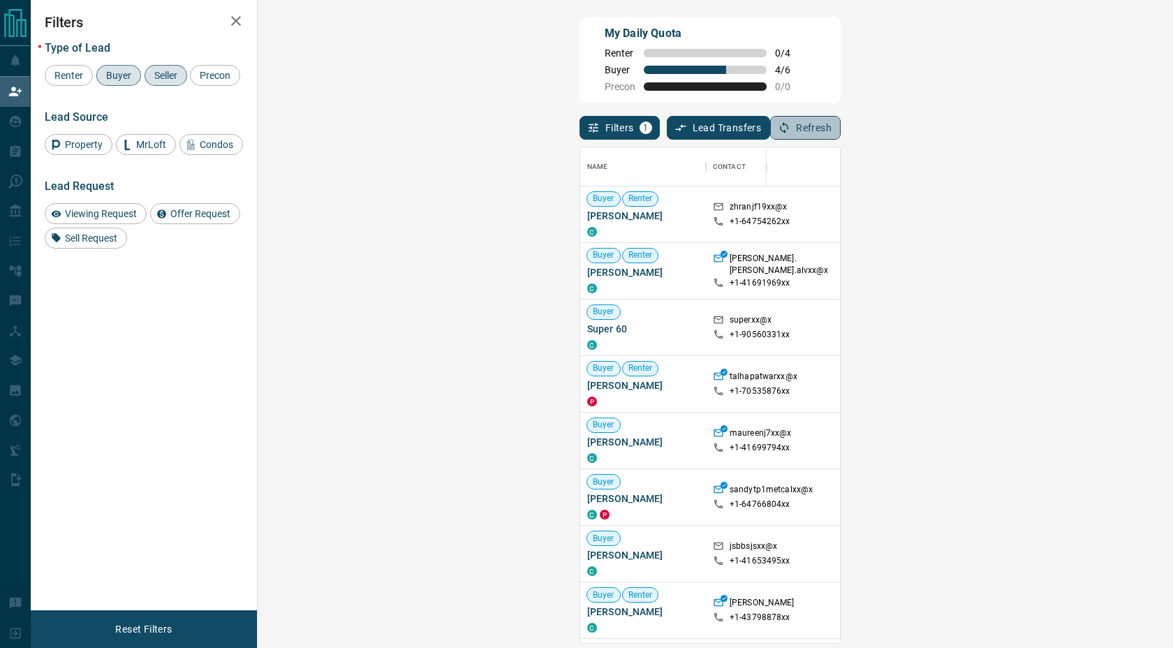
click at [841, 135] on button "Refresh" at bounding box center [805, 128] width 71 height 24
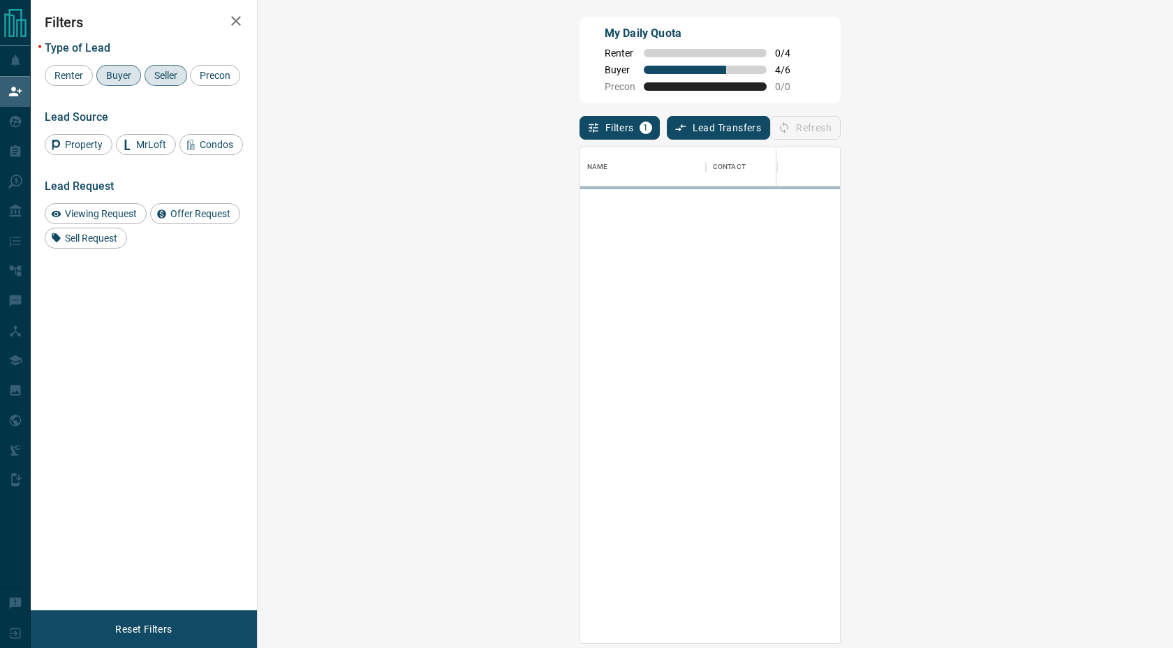
scroll to position [485, 875]
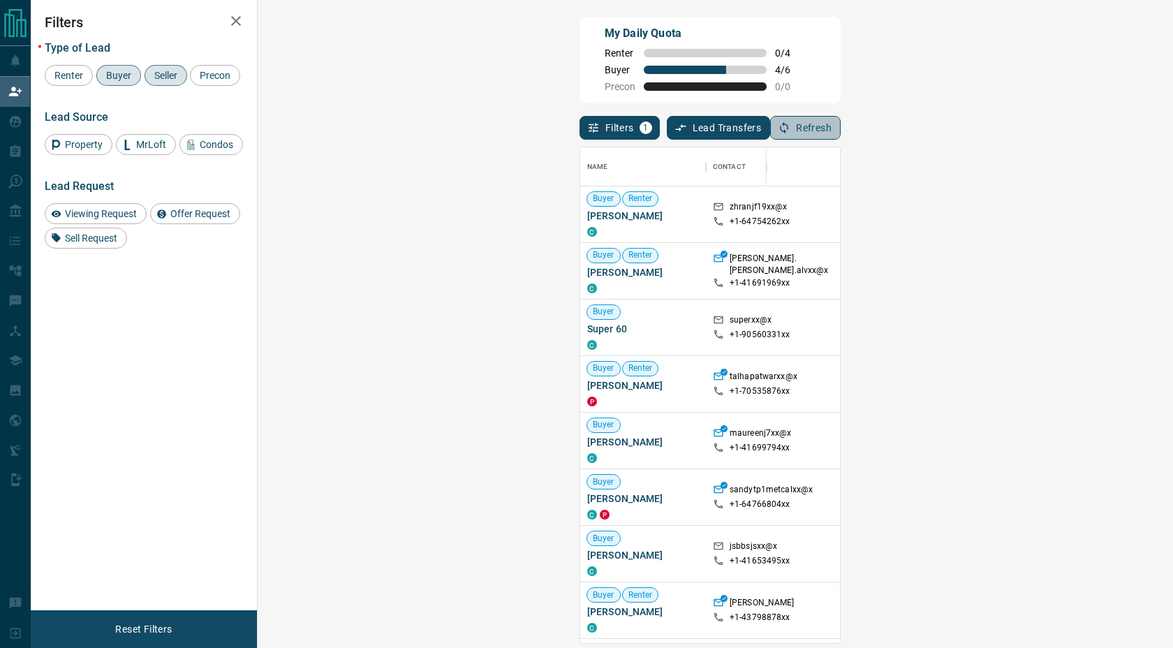
click at [841, 135] on button "Refresh" at bounding box center [805, 128] width 71 height 24
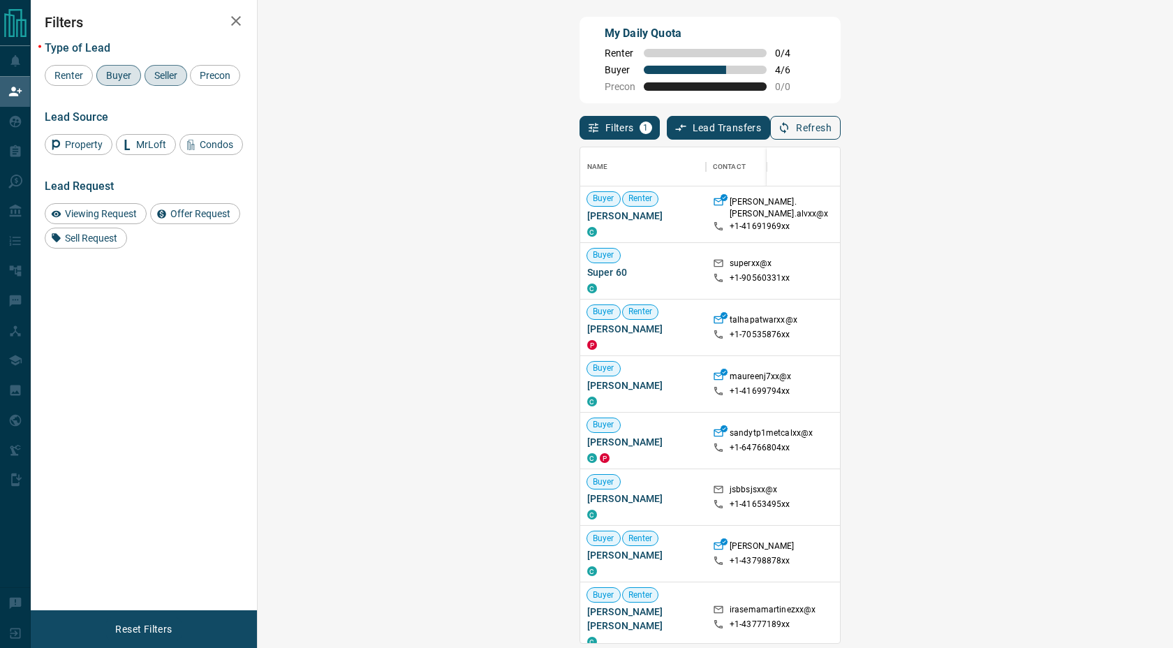
click at [790, 128] on icon "button" at bounding box center [784, 128] width 13 height 13
